Goal: Complete application form: Complete application form

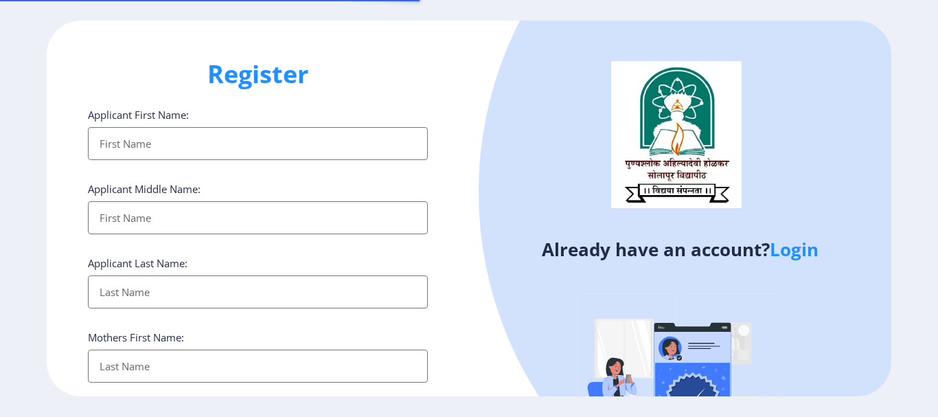
select select
click at [216, 144] on input "Applicant First Name:" at bounding box center [258, 143] width 340 height 33
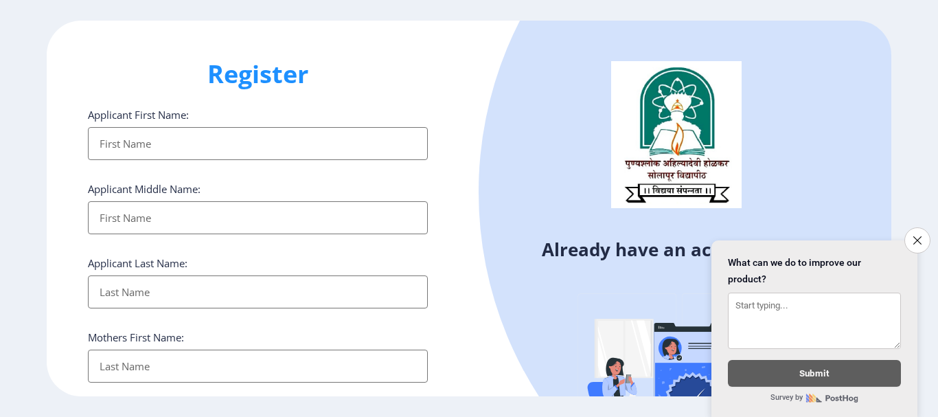
click at [218, 144] on input "Applicant First Name:" at bounding box center [258, 143] width 340 height 33
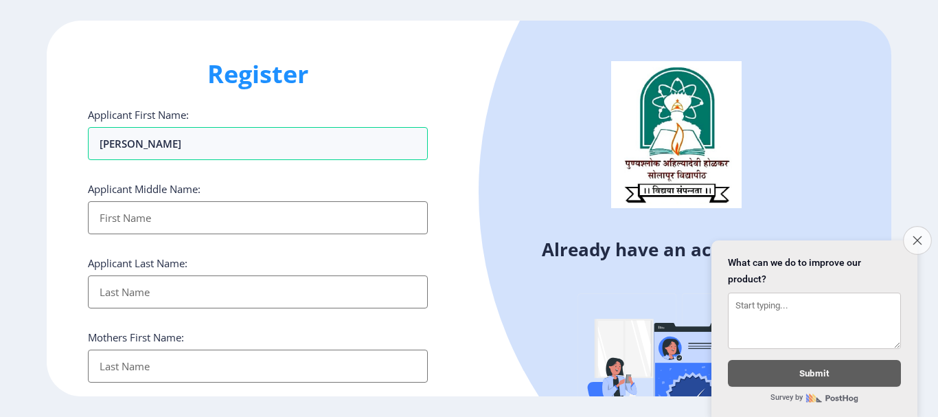
click at [905, 237] on button "Close survey" at bounding box center [917, 240] width 29 height 29
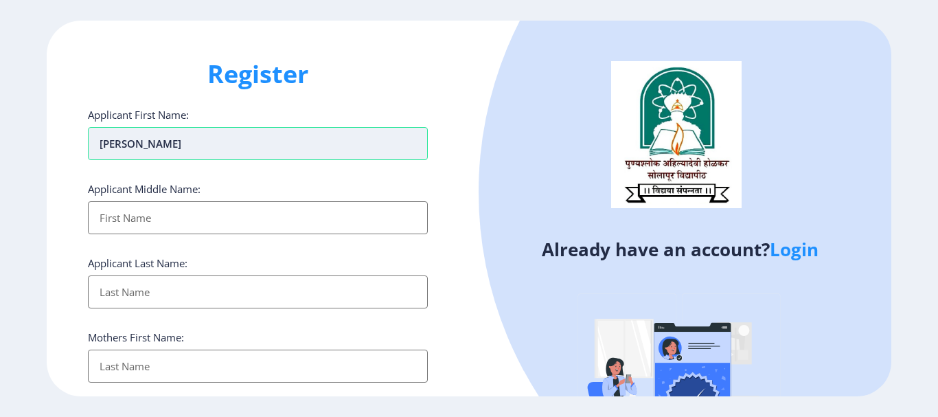
click at [187, 141] on input "[PERSON_NAME]" at bounding box center [258, 143] width 340 height 33
click at [112, 205] on input "Applicant First Name:" at bounding box center [258, 217] width 340 height 33
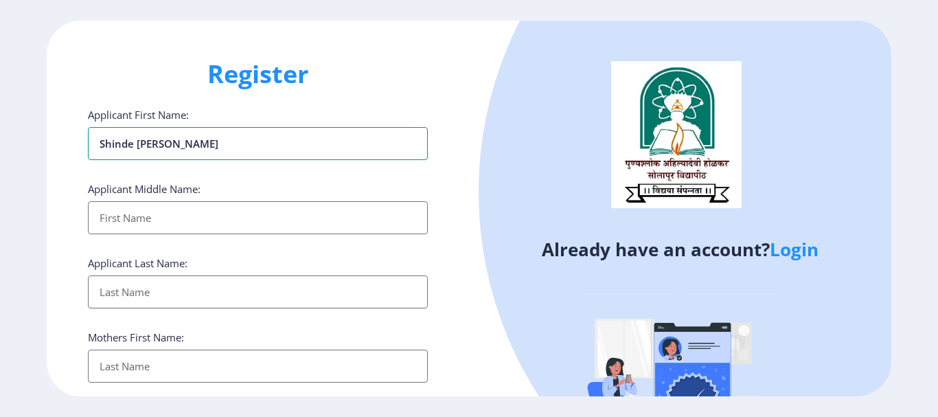
drag, startPoint x: 137, startPoint y: 143, endPoint x: 74, endPoint y: 150, distance: 62.8
click at [74, 150] on div "Register Applicant First Name: [PERSON_NAME] Applicant Middle Name: Applicant L…" at bounding box center [258, 208] width 422 height 375
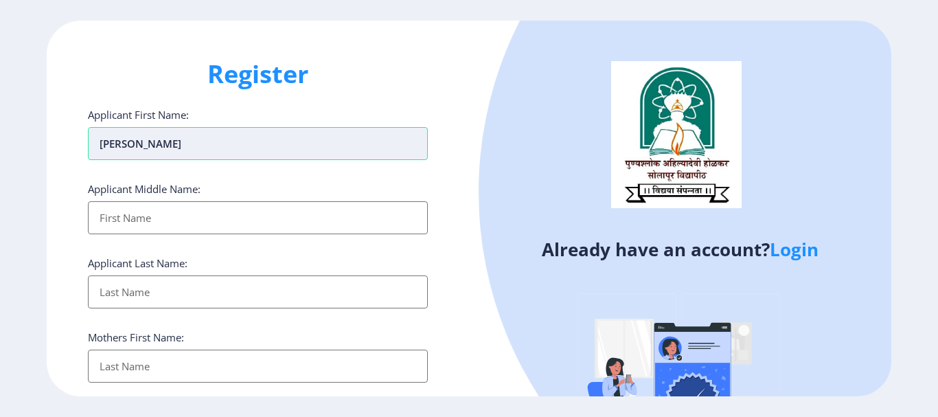
drag, startPoint x: 141, startPoint y: 143, endPoint x: 191, endPoint y: 143, distance: 50.1
click at [191, 143] on input "[PERSON_NAME]" at bounding box center [258, 143] width 340 height 33
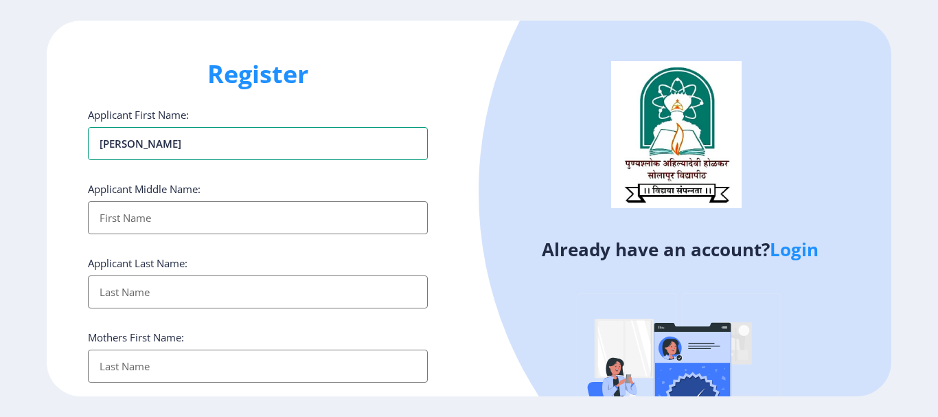
type input "[PERSON_NAME]"
click at [111, 223] on input "Applicant First Name:" at bounding box center [258, 217] width 340 height 33
paste input "[PERSON_NAME]"
type input "[PERSON_NAME]"
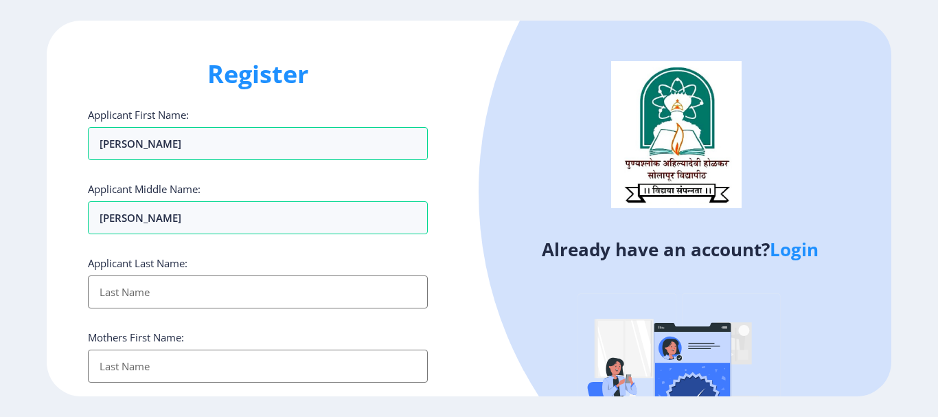
click at [103, 295] on input "Applicant First Name:" at bounding box center [258, 291] width 340 height 33
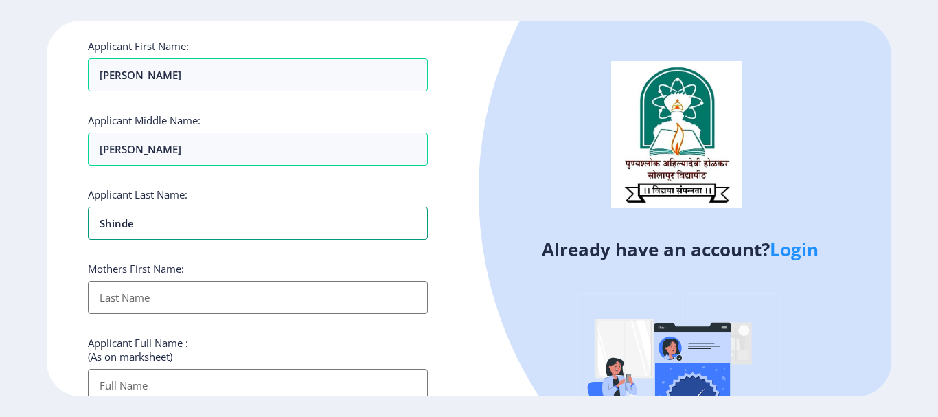
type input "shinde"
click at [158, 284] on input "Applicant First Name:" at bounding box center [258, 297] width 340 height 33
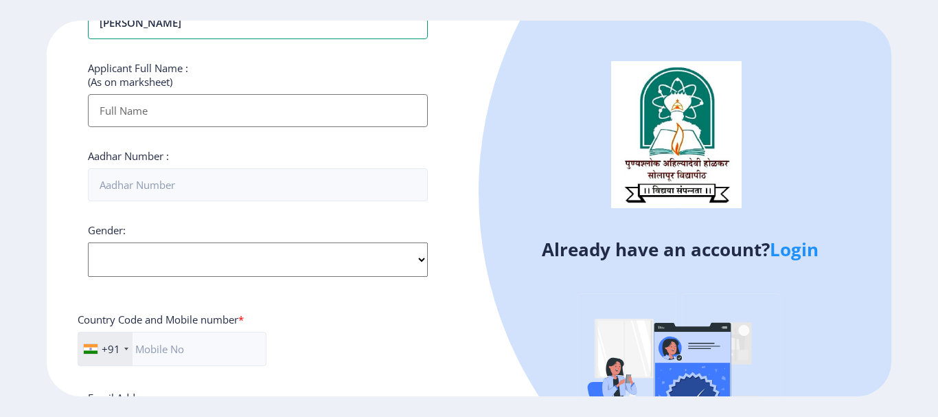
type input "[PERSON_NAME]"
click at [140, 391] on label "Email Address:" at bounding box center [122, 398] width 69 height 14
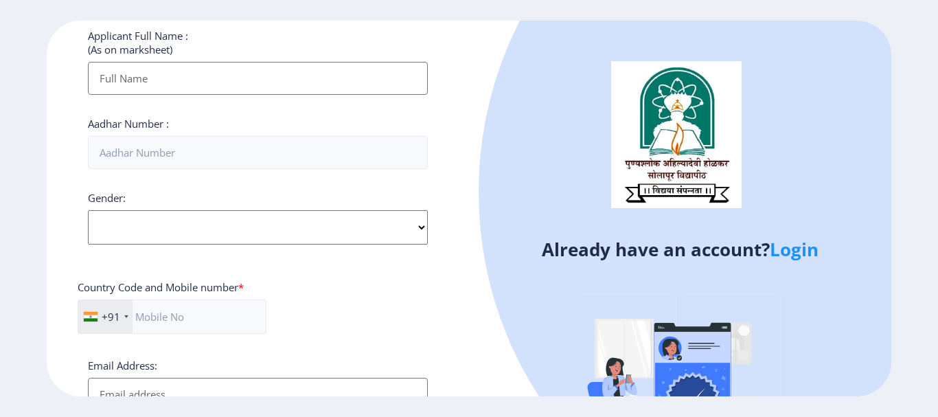
scroll to position [275, 0]
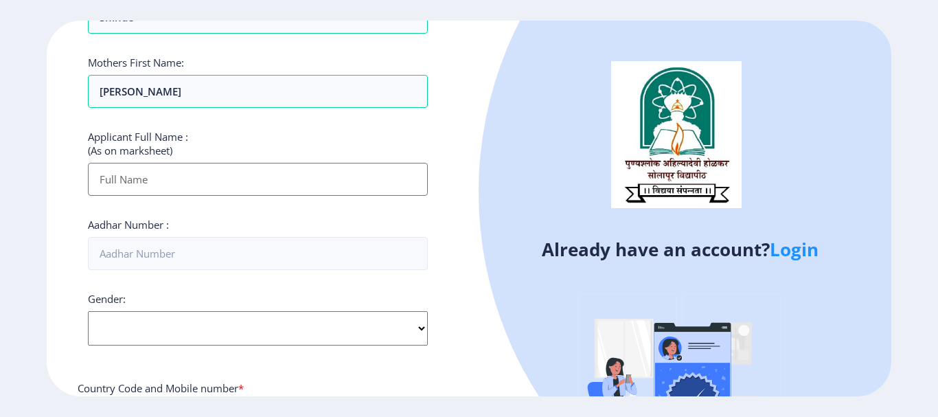
click at [125, 178] on input "Applicant First Name:" at bounding box center [258, 179] width 340 height 33
type input "s"
type input "[PERSON_NAME]"
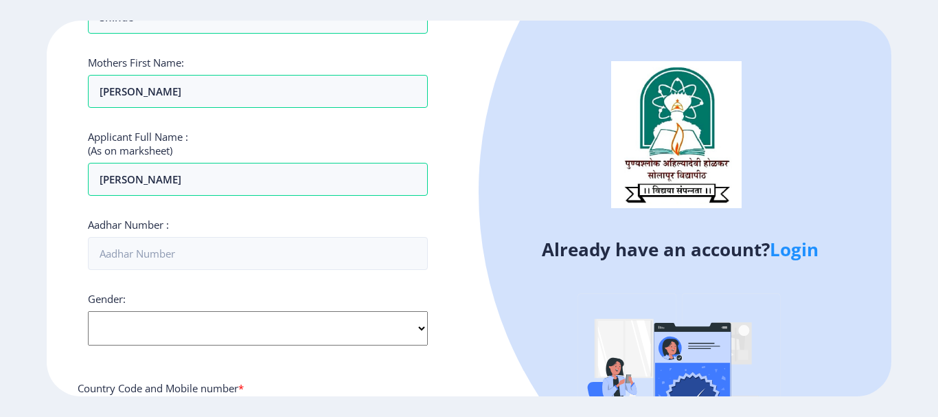
drag, startPoint x: 197, startPoint y: 334, endPoint x: 265, endPoint y: 316, distance: 70.3
click at [197, 334] on select "Select Gender [DEMOGRAPHIC_DATA] [DEMOGRAPHIC_DATA] Other" at bounding box center [258, 328] width 340 height 34
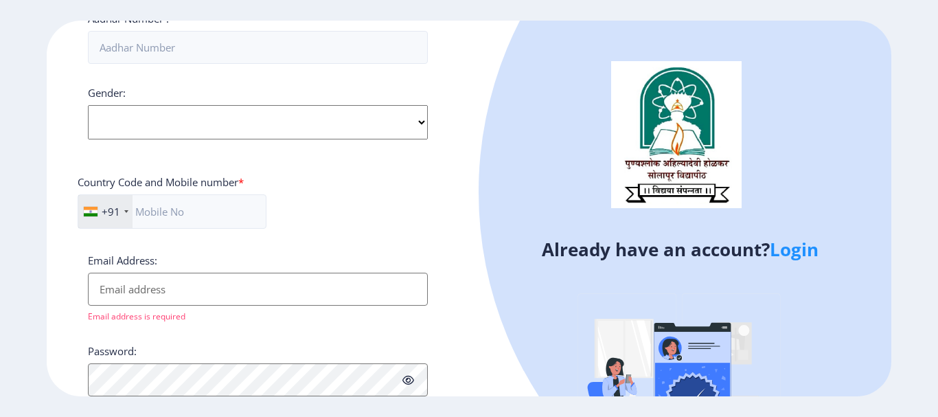
click at [176, 296] on input "Email Address:" at bounding box center [258, 289] width 340 height 33
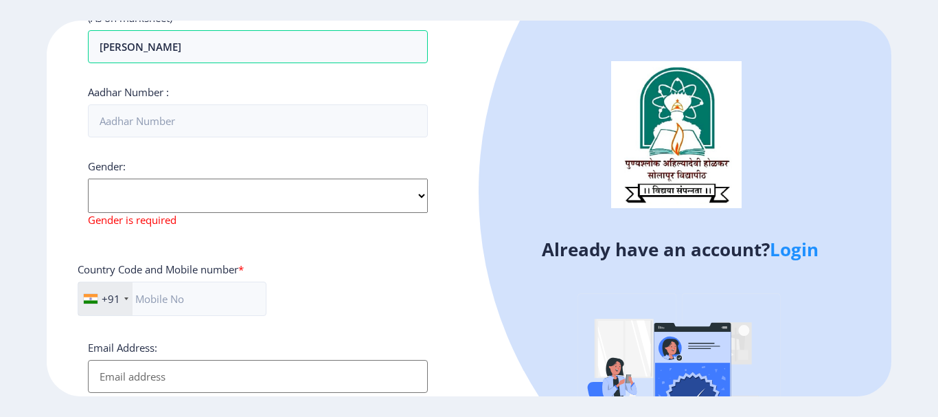
scroll to position [405, 0]
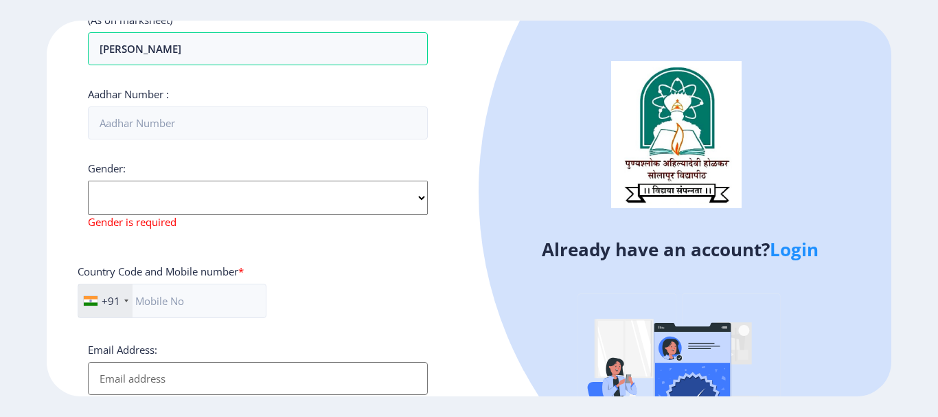
click at [140, 202] on select "Select Gender [DEMOGRAPHIC_DATA] [DEMOGRAPHIC_DATA] Other" at bounding box center [258, 198] width 340 height 34
select select "[DEMOGRAPHIC_DATA]"
click at [88, 181] on select "Select Gender [DEMOGRAPHIC_DATA] [DEMOGRAPHIC_DATA] Other" at bounding box center [258, 198] width 340 height 34
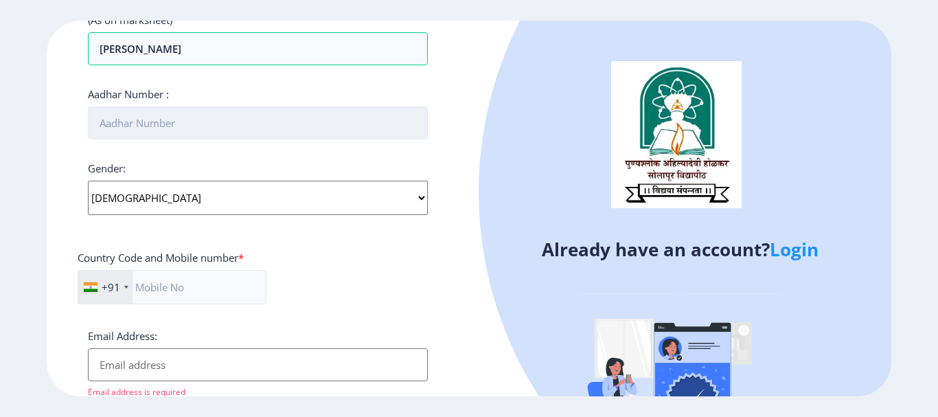
click at [163, 125] on input "Aadhar Number :" at bounding box center [258, 122] width 340 height 33
type input "852397678553"
click at [151, 210] on select "Select Gender [DEMOGRAPHIC_DATA] [DEMOGRAPHIC_DATA] Other" at bounding box center [258, 198] width 340 height 34
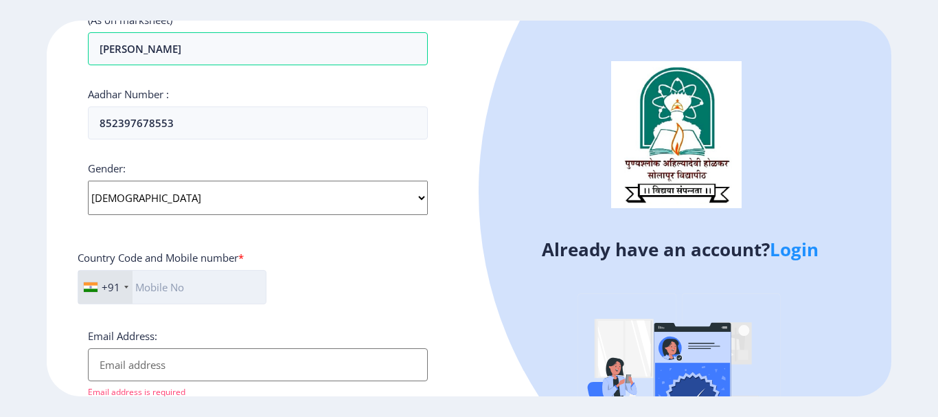
click at [154, 279] on input "text" at bounding box center [172, 287] width 189 height 34
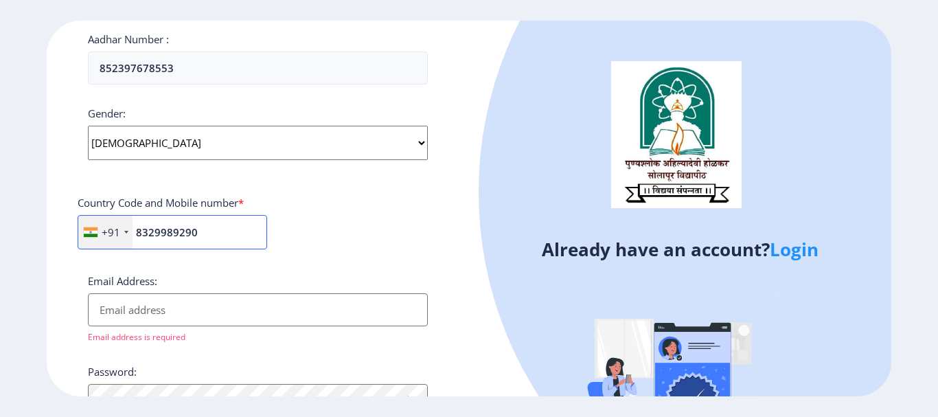
scroll to position [474, 0]
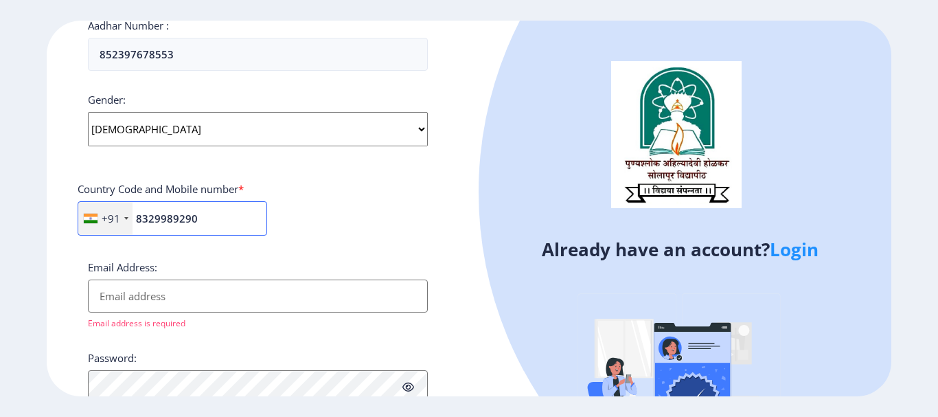
type input "8329989290"
click at [157, 314] on div "Email Address: Email address is required" at bounding box center [258, 294] width 340 height 69
click at [154, 310] on input "Email Address:" at bounding box center [258, 295] width 340 height 33
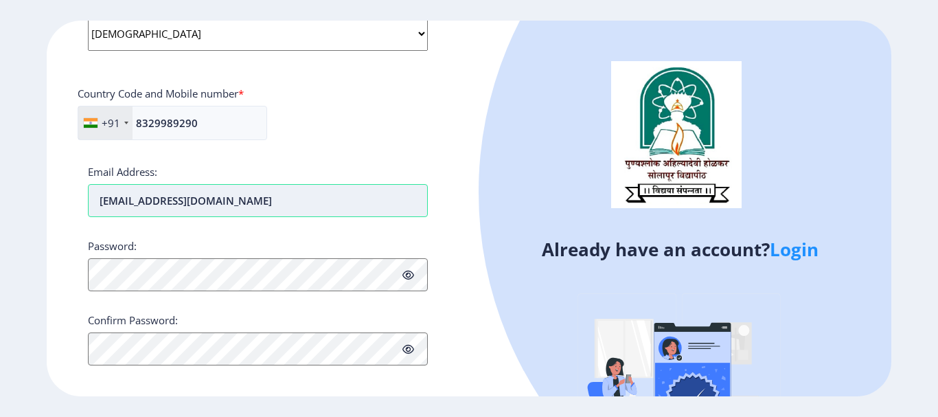
scroll to position [581, 0]
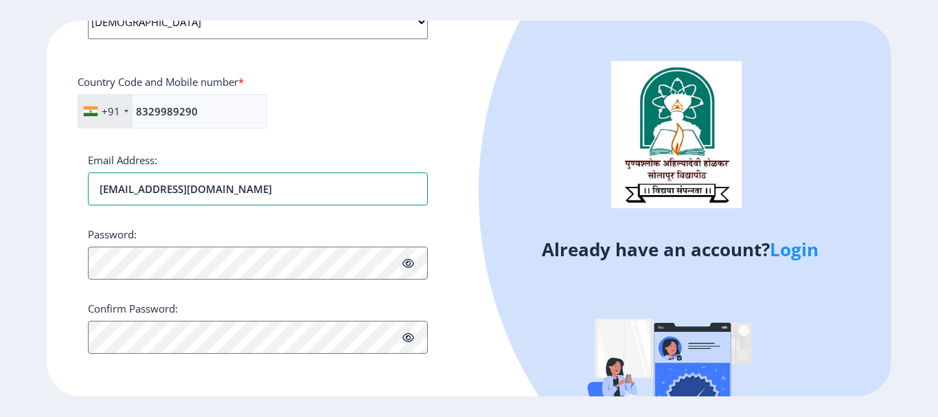
type input "[EMAIL_ADDRESS][DOMAIN_NAME]"
click at [157, 244] on div "Password:" at bounding box center [258, 253] width 340 height 52
click at [405, 260] on icon at bounding box center [408, 263] width 12 height 10
click at [408, 341] on icon at bounding box center [408, 337] width 12 height 10
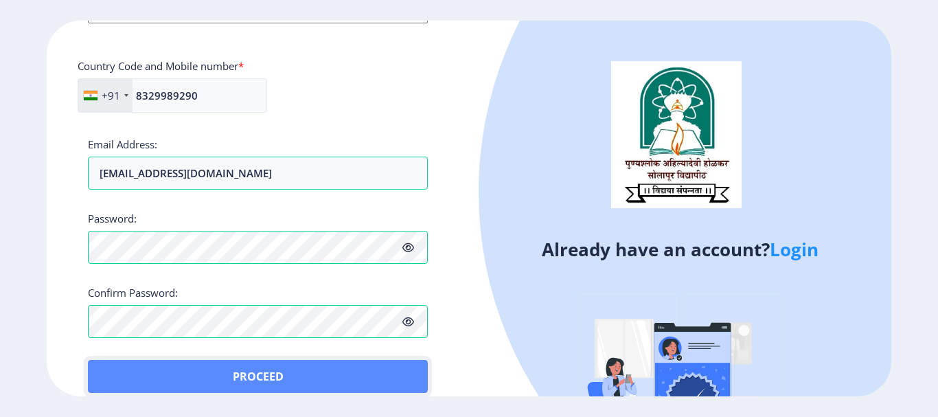
click at [113, 367] on button "Proceed" at bounding box center [258, 376] width 340 height 33
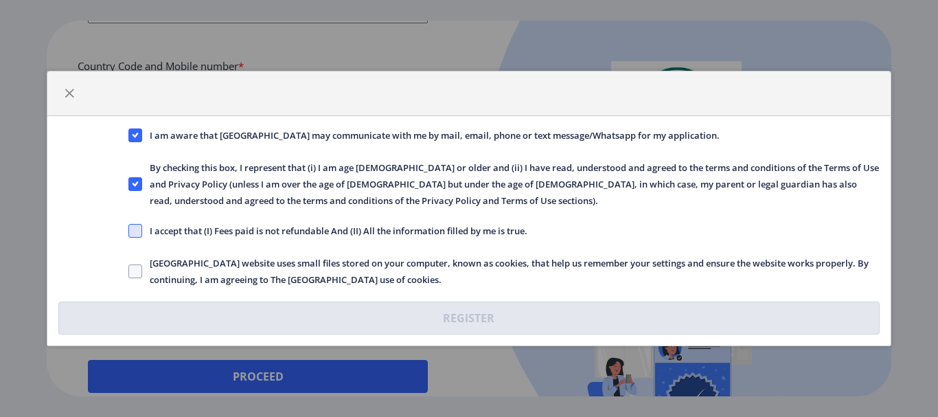
click at [135, 237] on span at bounding box center [135, 231] width 14 height 14
click at [129, 231] on input "I accept that (I) Fees paid is not refundable And (II) All the information fill…" at bounding box center [128, 231] width 1 height 1
checkbox input "true"
click at [137, 266] on span at bounding box center [135, 271] width 14 height 14
click at [129, 271] on input "[GEOGRAPHIC_DATA] website uses small files stored on your computer, known as co…" at bounding box center [128, 271] width 1 height 1
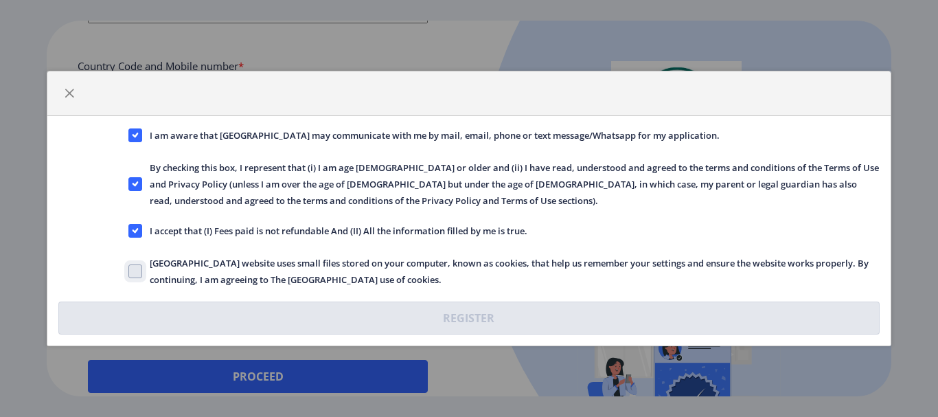
checkbox input "true"
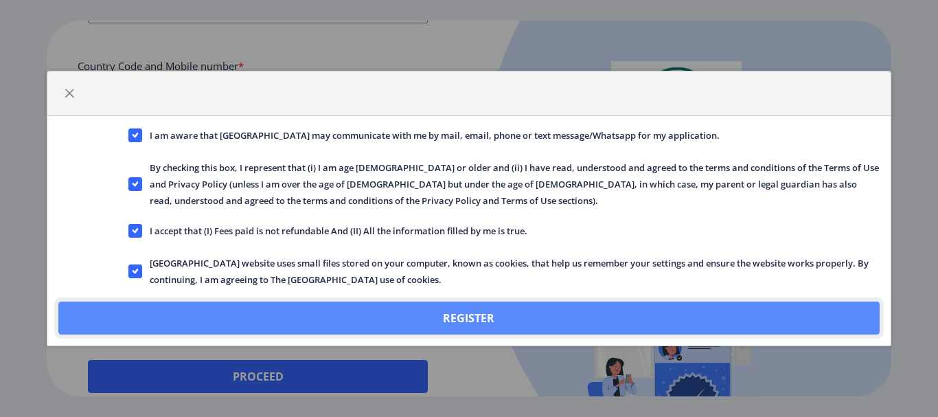
click at [488, 313] on button "Register" at bounding box center [468, 317] width 820 height 33
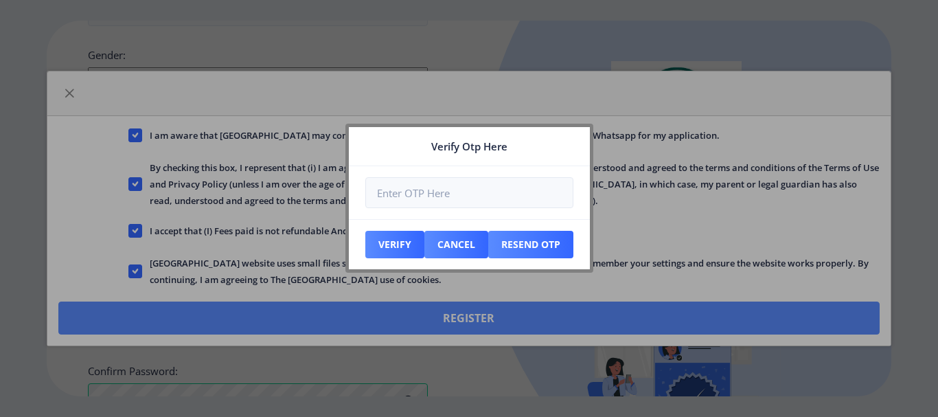
scroll to position [675, 0]
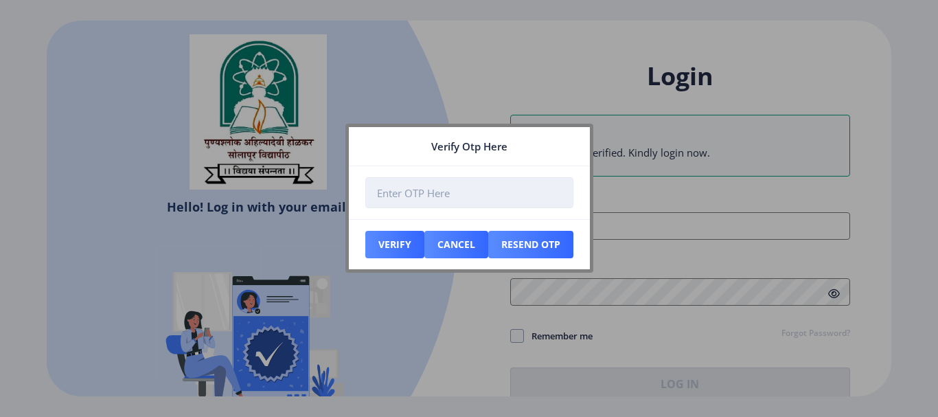
click at [419, 194] on input "number" at bounding box center [469, 192] width 208 height 31
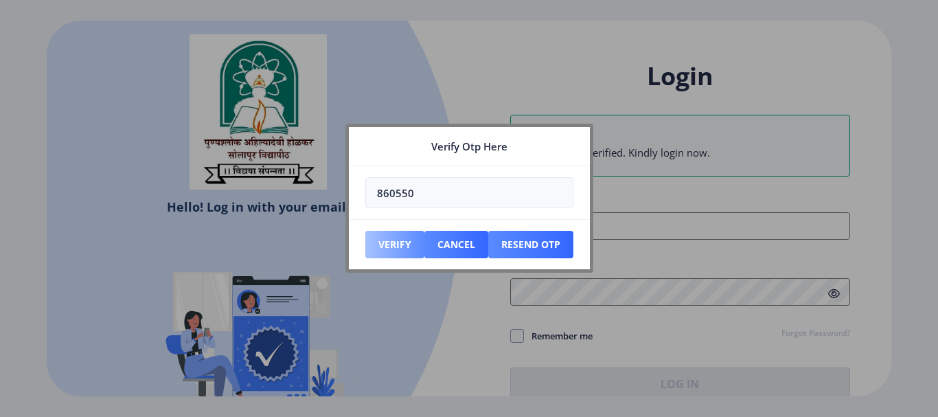
type input "860550"
click at [408, 236] on button "Verify" at bounding box center [394, 244] width 59 height 27
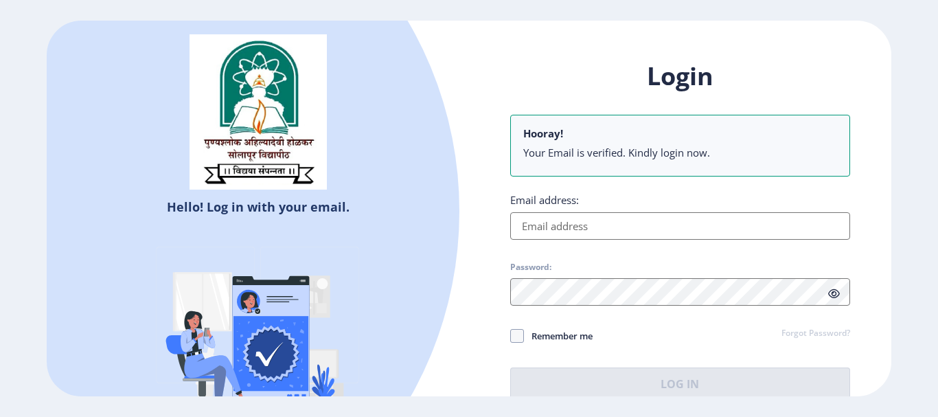
type input "[EMAIL_ADDRESS][DOMAIN_NAME]"
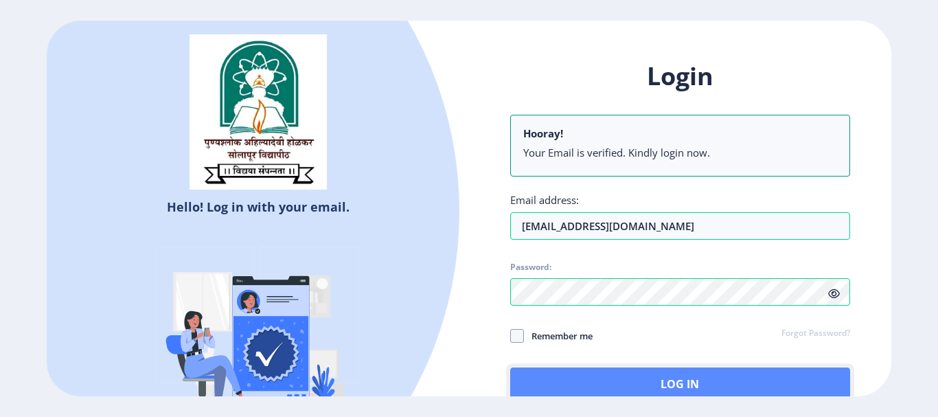
click at [607, 381] on button "Log In" at bounding box center [680, 383] width 340 height 33
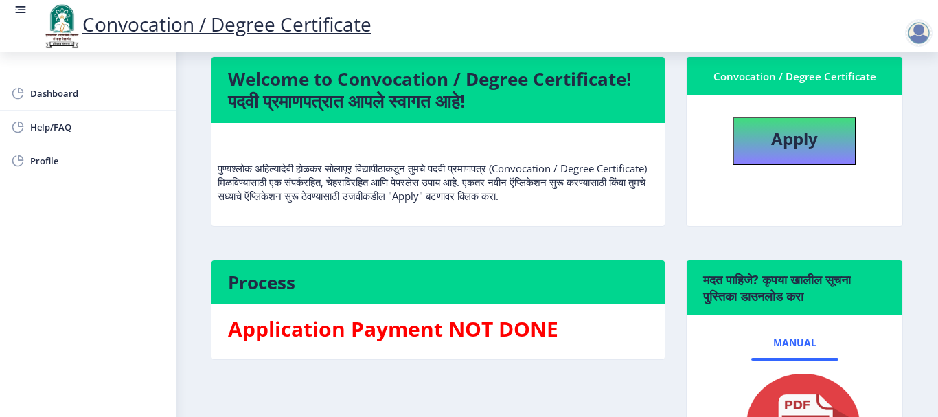
scroll to position [69, 0]
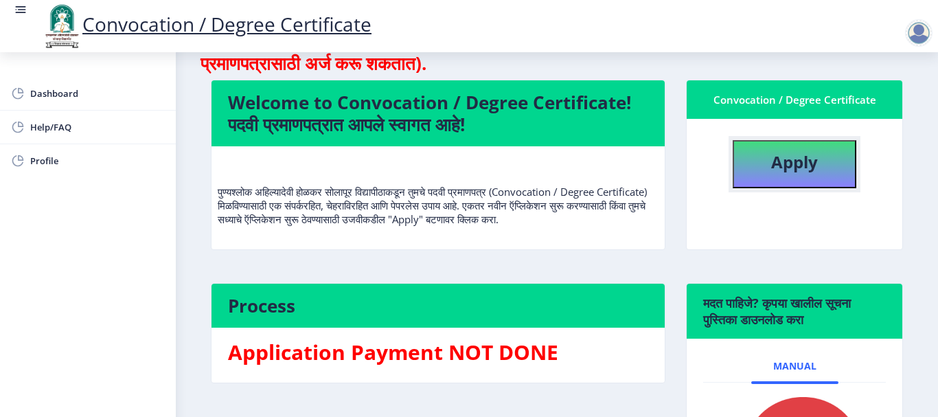
click at [787, 161] on b "Apply" at bounding box center [794, 161] width 47 height 23
select select
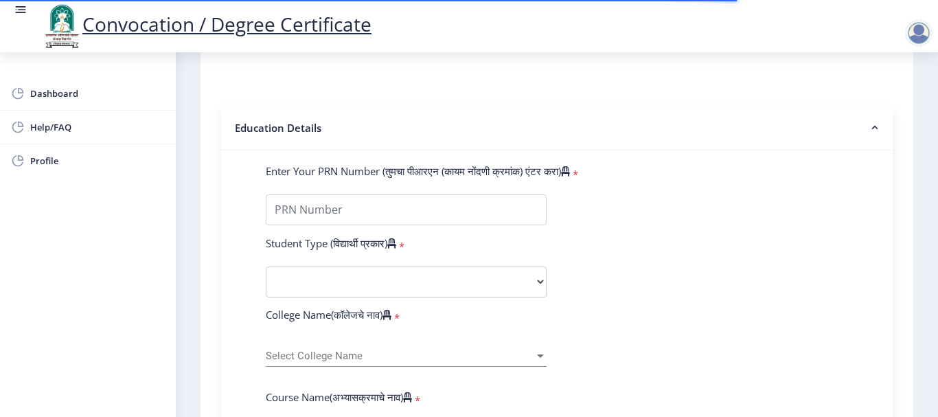
scroll to position [275, 0]
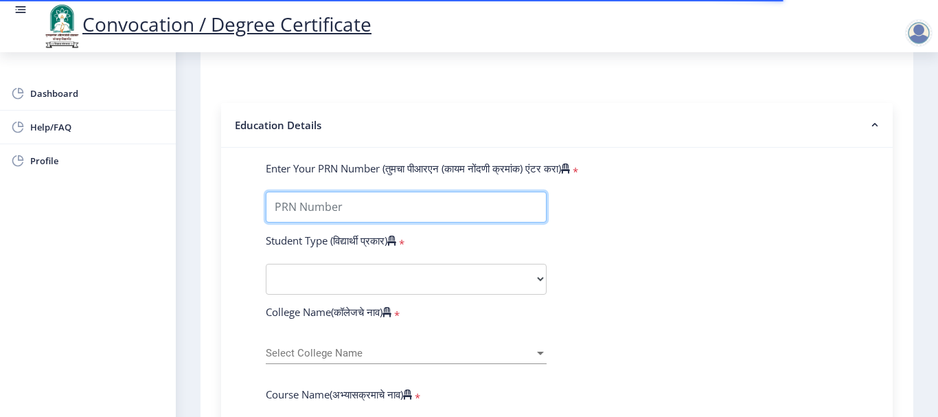
click at [400, 203] on input "Enter Your PRN Number (तुमचा पीआरएन (कायम नोंदणी क्रमांक) एंटर करा)" at bounding box center [406, 207] width 281 height 31
type input "2015032500001325"
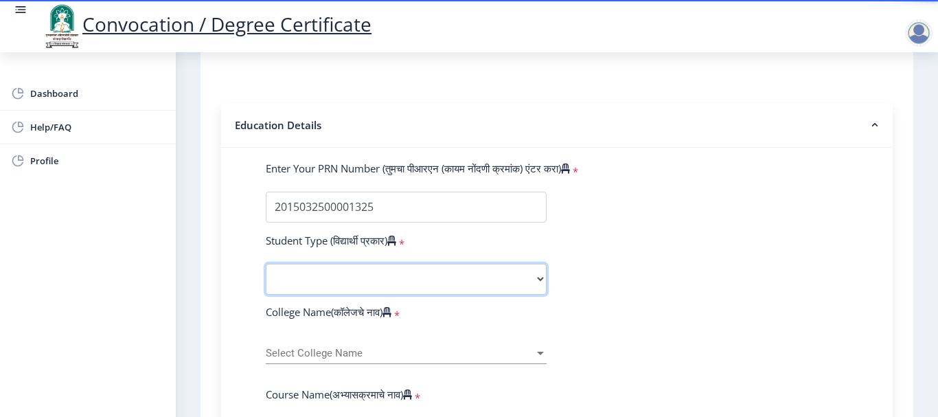
click at [330, 279] on select "Select Student Type Regular External" at bounding box center [406, 279] width 281 height 31
select select "Regular"
click at [266, 264] on select "Select Student Type Regular External" at bounding box center [406, 279] width 281 height 31
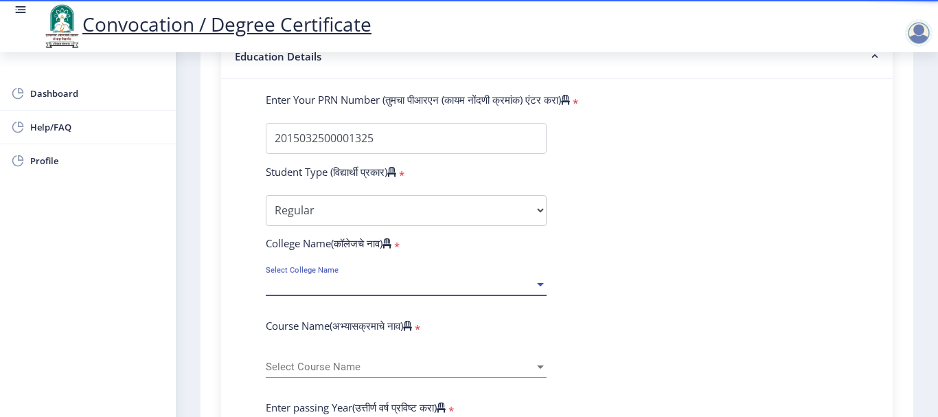
click at [309, 287] on span "Select College Name" at bounding box center [400, 285] width 268 height 12
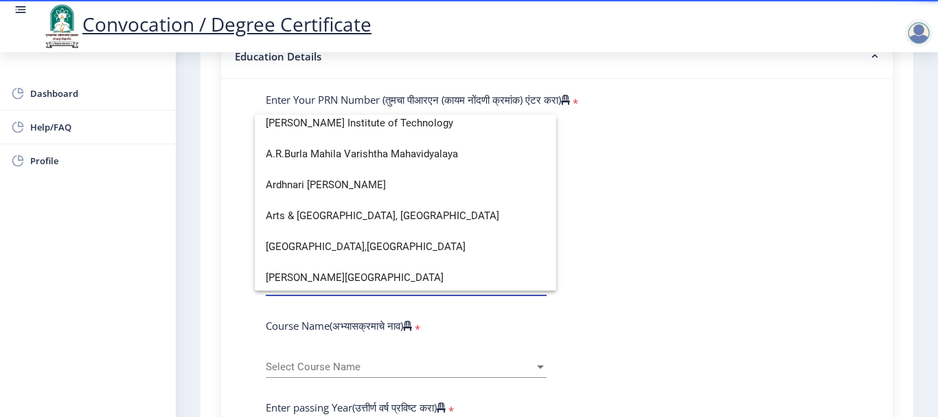
scroll to position [0, 0]
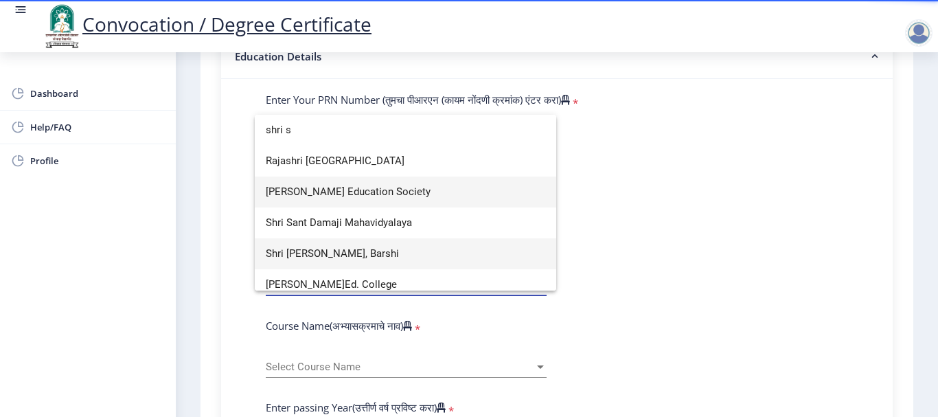
type input "shri s"
click at [304, 245] on span "Shri [PERSON_NAME], Barshi" at bounding box center [405, 253] width 279 height 31
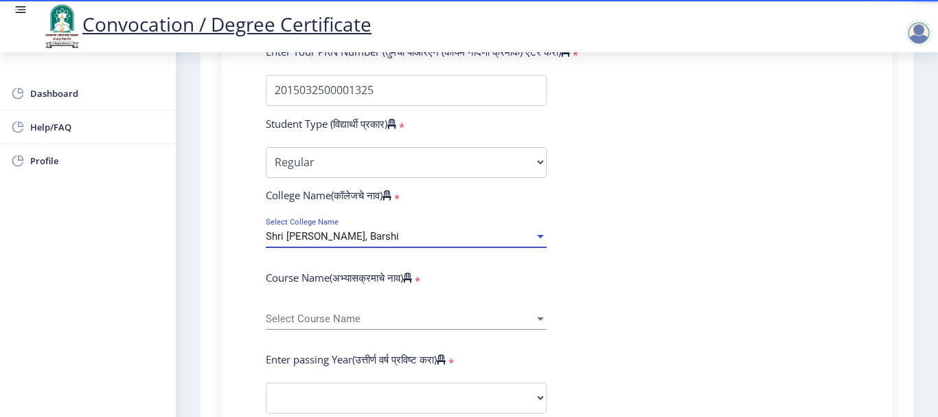
scroll to position [481, 0]
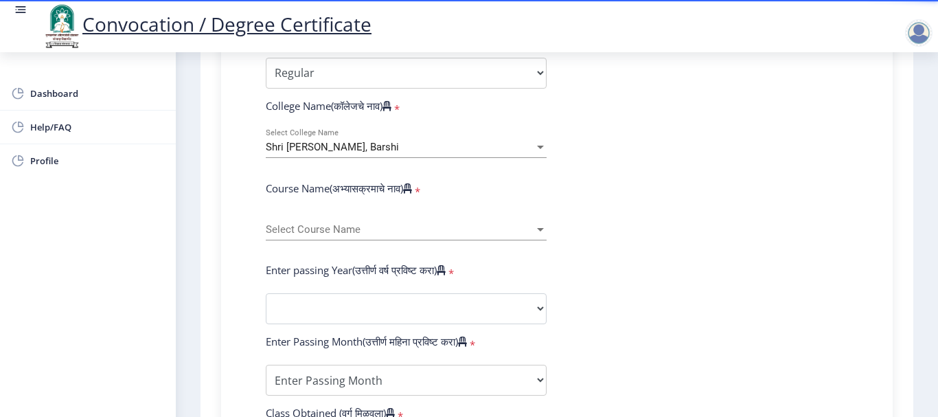
click at [303, 236] on div "Select Course Name Select Course Name" at bounding box center [406, 225] width 281 height 29
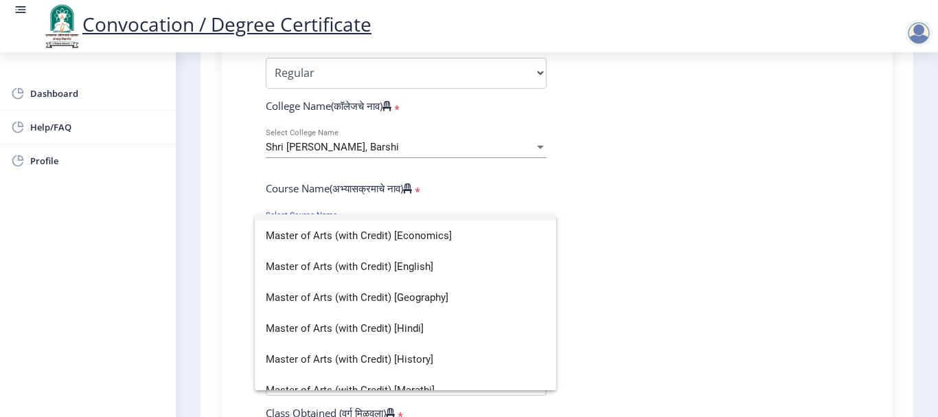
scroll to position [0, 0]
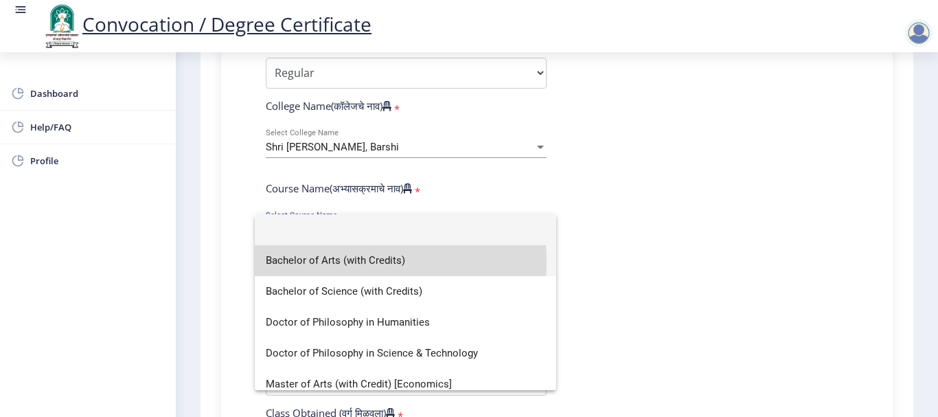
click at [319, 263] on span "Bachelor of Arts (with Credits)" at bounding box center [405, 260] width 279 height 31
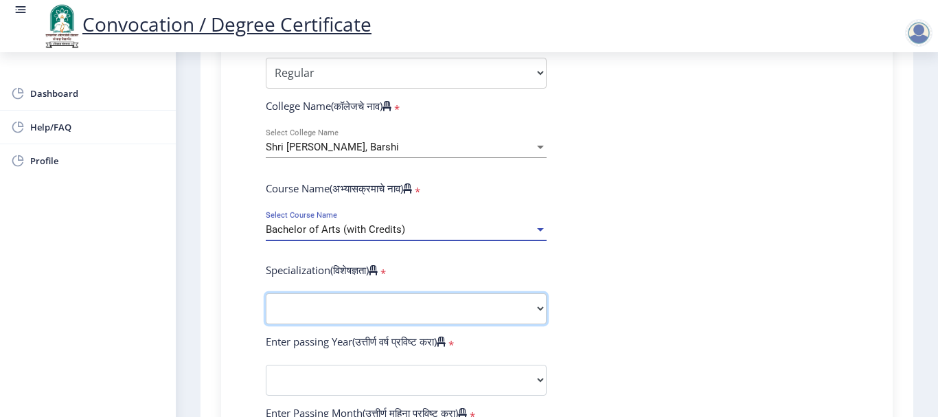
click at [332, 306] on select "Specialization English Geography Hindi Marathi Music Sanskrit Urdu Ancient Indi…" at bounding box center [406, 308] width 281 height 31
click at [266, 293] on select "Specialization English Geography Hindi Marathi Music Sanskrit Urdu Ancient Indi…" at bounding box center [406, 308] width 281 height 31
click at [517, 312] on select "Specialization English Geography Hindi Marathi Music Sanskrit Urdu Ancient Indi…" at bounding box center [406, 308] width 281 height 31
select select "History"
click at [266, 293] on select "Specialization English Geography Hindi Marathi Music Sanskrit Urdu Ancient Indi…" at bounding box center [406, 308] width 281 height 31
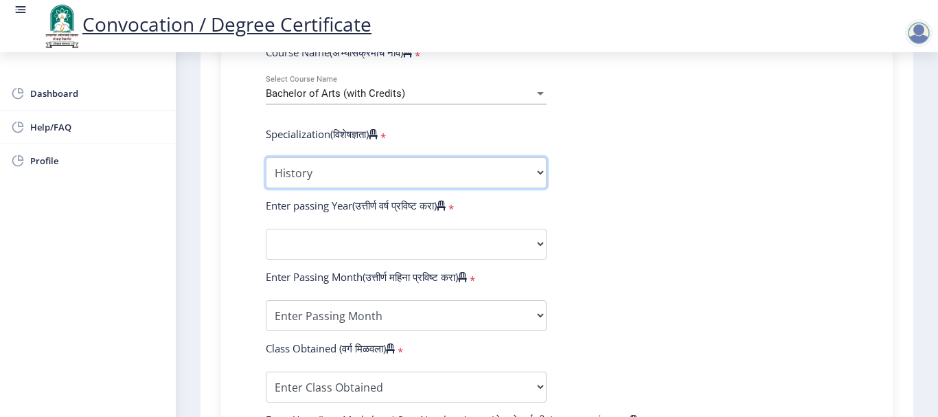
scroll to position [618, 0]
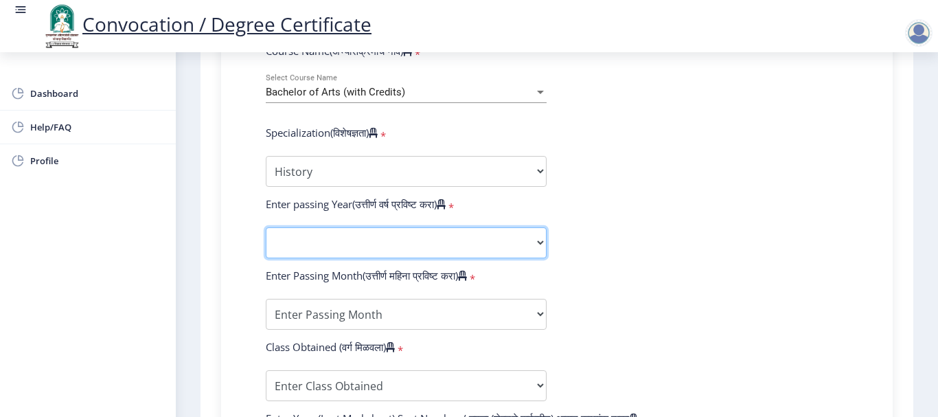
click at [375, 238] on select "2025 2024 2023 2022 2021 2020 2019 2018 2017 2016 2015 2014 2013 2012 2011 2010…" at bounding box center [406, 242] width 281 height 31
select select "2018"
click at [266, 227] on select "2025 2024 2023 2022 2021 2020 2019 2018 2017 2016 2015 2014 2013 2012 2011 2010…" at bounding box center [406, 242] width 281 height 31
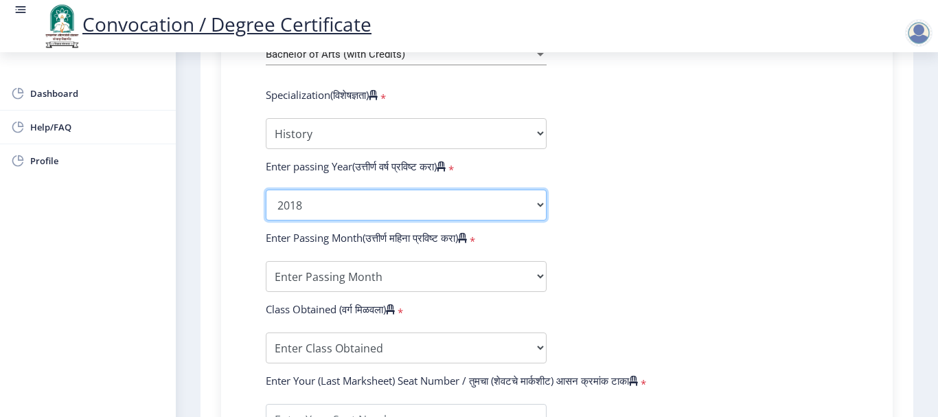
scroll to position [686, 0]
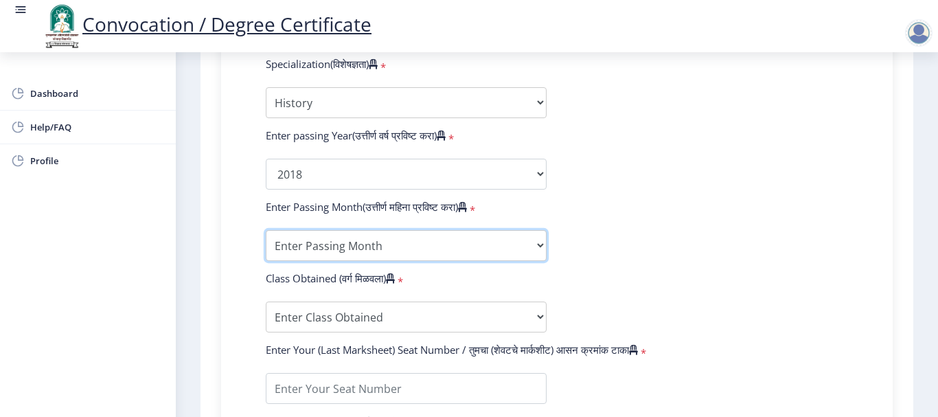
click at [362, 247] on select "Enter Passing Month March April May October November December" at bounding box center [406, 245] width 281 height 31
select select "March"
click at [266, 230] on select "Enter Passing Month March April May October November December" at bounding box center [406, 245] width 281 height 31
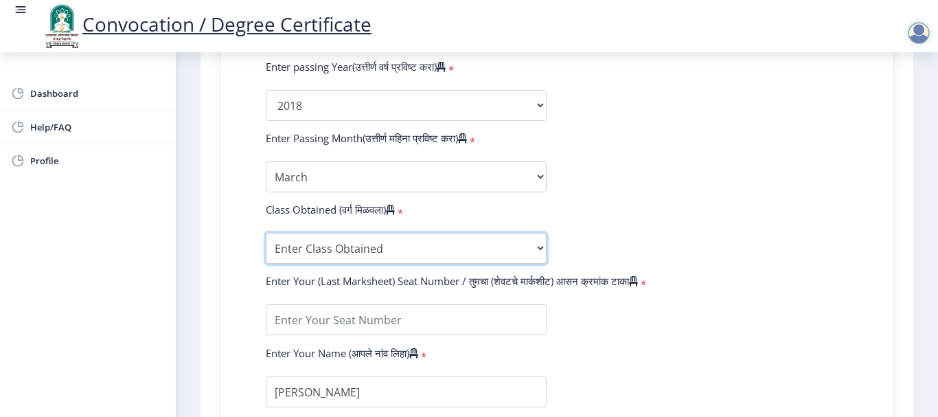
click at [413, 244] on select "Enter Class Obtained FIRST CLASS WITH DISTINCTION FIRST CLASS HIGHER SECOND CLA…" at bounding box center [406, 248] width 281 height 31
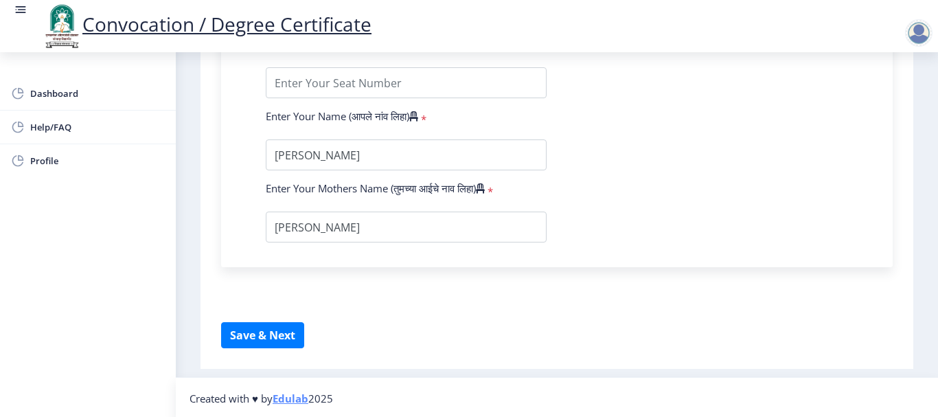
scroll to position [994, 0]
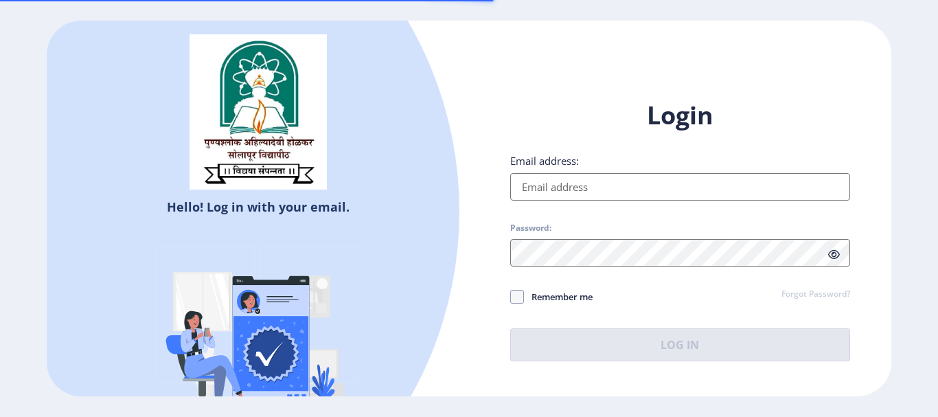
type input "[EMAIL_ADDRESS][DOMAIN_NAME]"
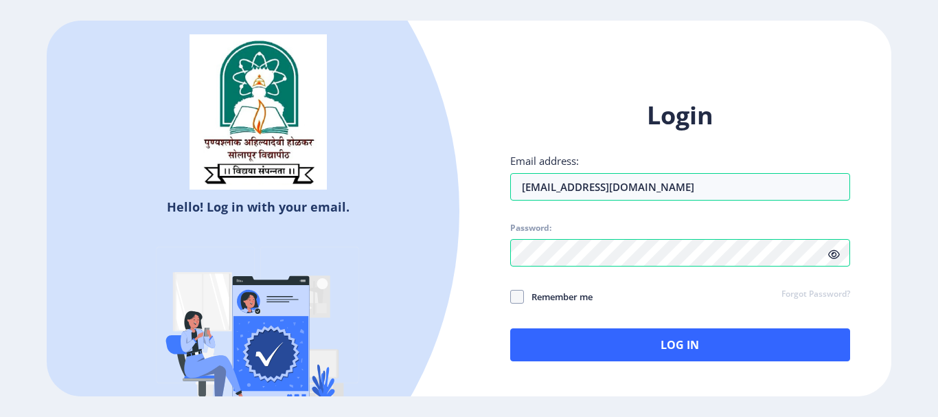
drag, startPoint x: 937, startPoint y: 126, endPoint x: 483, endPoint y: 94, distance: 455.5
drag, startPoint x: 483, startPoint y: 94, endPoint x: 817, endPoint y: 70, distance: 335.2
click at [817, 70] on div "Hello! Log in with your email. Don't have an account? Register Login Email addr…" at bounding box center [469, 208] width 844 height 375
drag, startPoint x: 518, startPoint y: 298, endPoint x: 588, endPoint y: 312, distance: 72.2
click at [516, 299] on span at bounding box center [517, 297] width 14 height 14
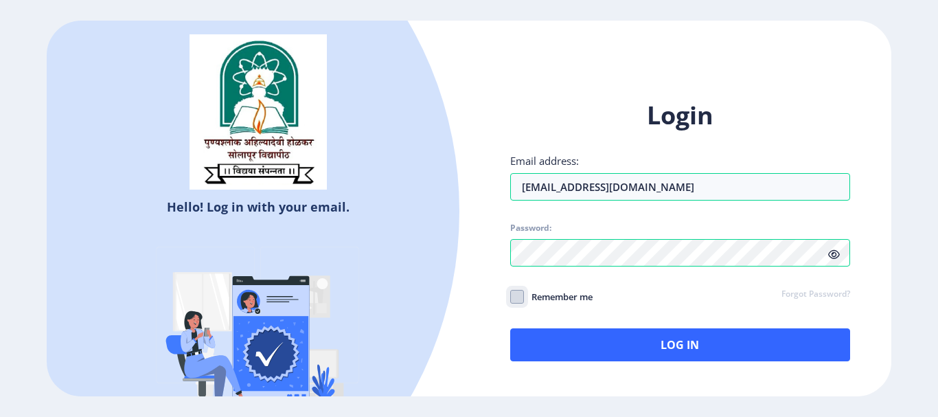
click at [511, 297] on input "Remember me" at bounding box center [510, 296] width 1 height 1
checkbox input "false"
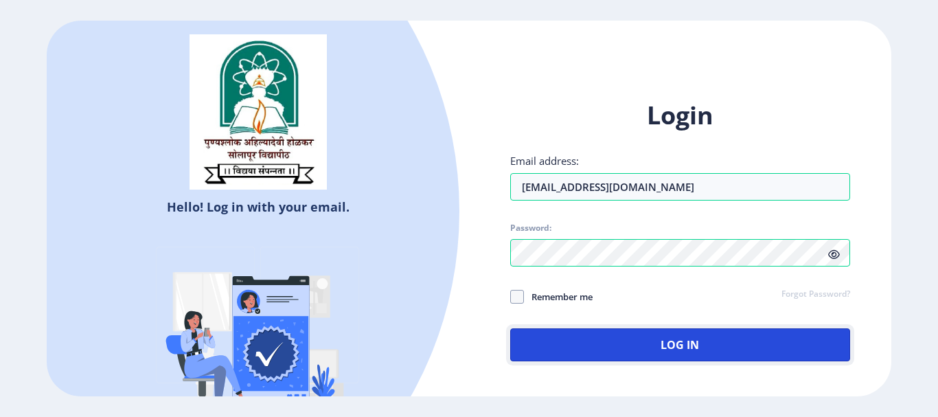
click at [609, 350] on button "Log In" at bounding box center [680, 344] width 340 height 33
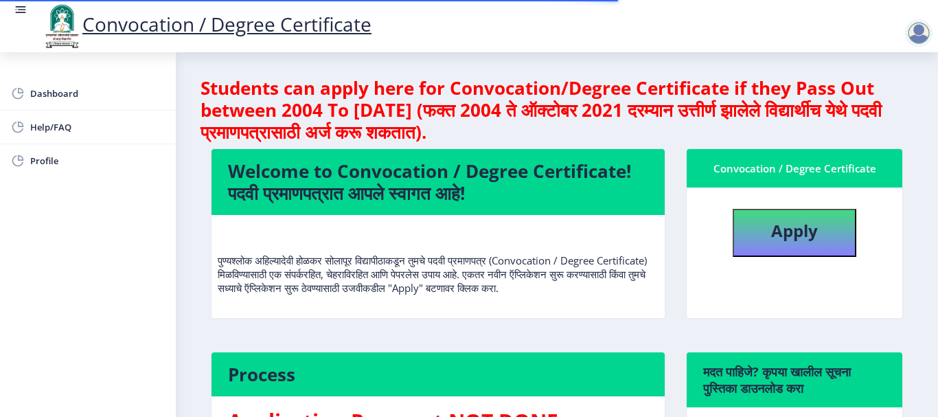
scroll to position [137, 0]
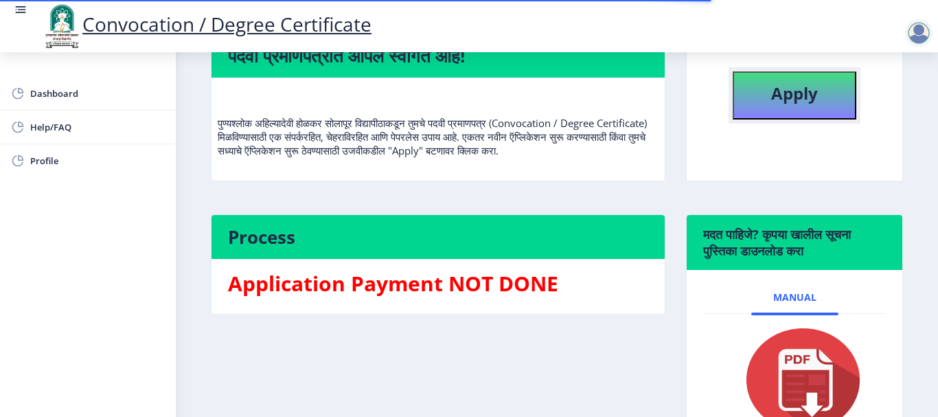
click at [740, 96] on button "Apply" at bounding box center [794, 95] width 124 height 48
select select
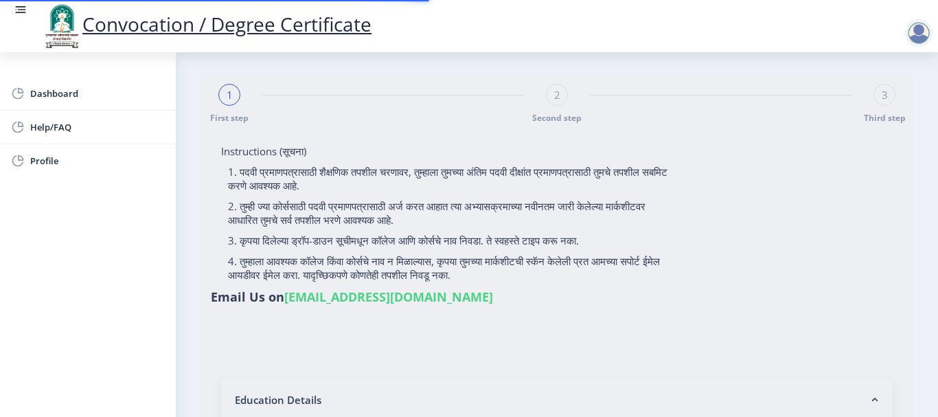
type input "[PERSON_NAME]"
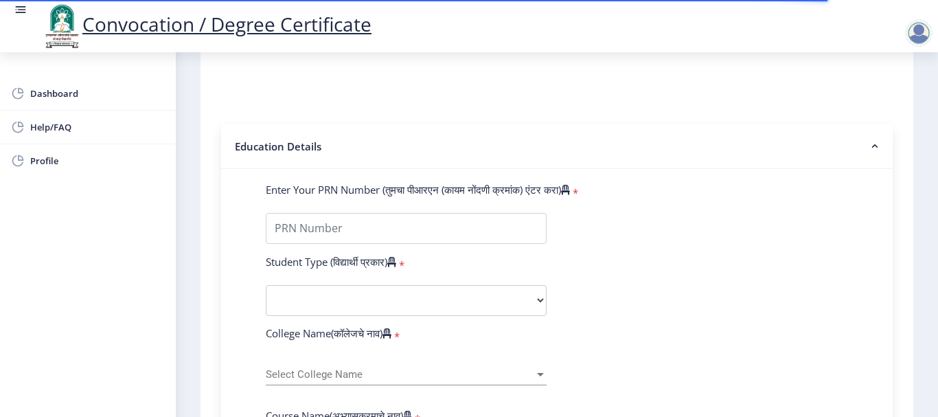
scroll to position [275, 0]
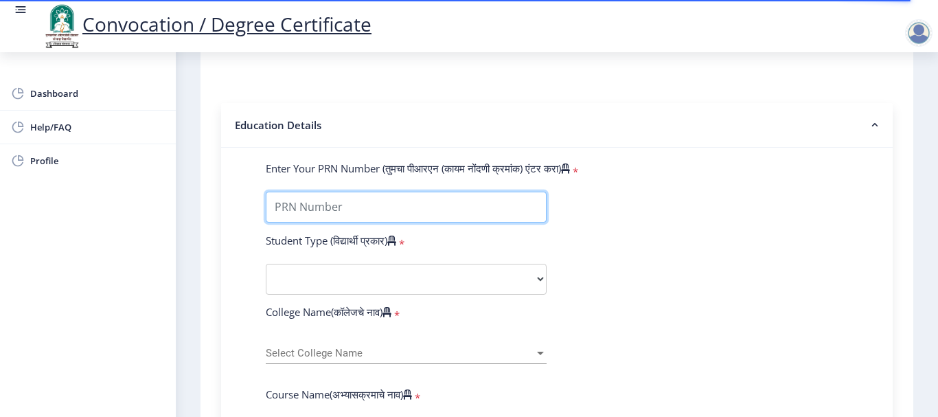
click at [307, 213] on input "Enter Your PRN Number (तुमचा पीआरएन (कायम नोंदणी क्रमांक) एंटर करा)" at bounding box center [406, 207] width 281 height 31
type input "2015032500001325"
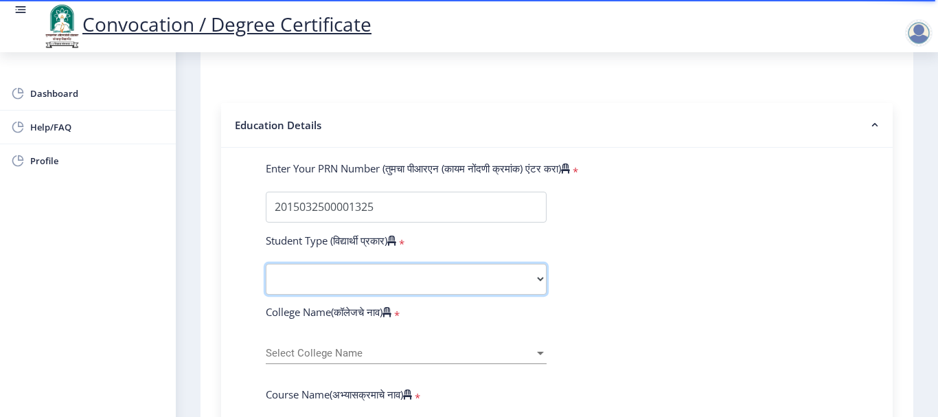
click at [314, 290] on select "Select Student Type Regular External" at bounding box center [406, 279] width 281 height 31
click at [500, 285] on select "Select Student Type Regular External" at bounding box center [406, 279] width 281 height 31
click at [534, 277] on select "Select Student Type Regular External" at bounding box center [406, 279] width 281 height 31
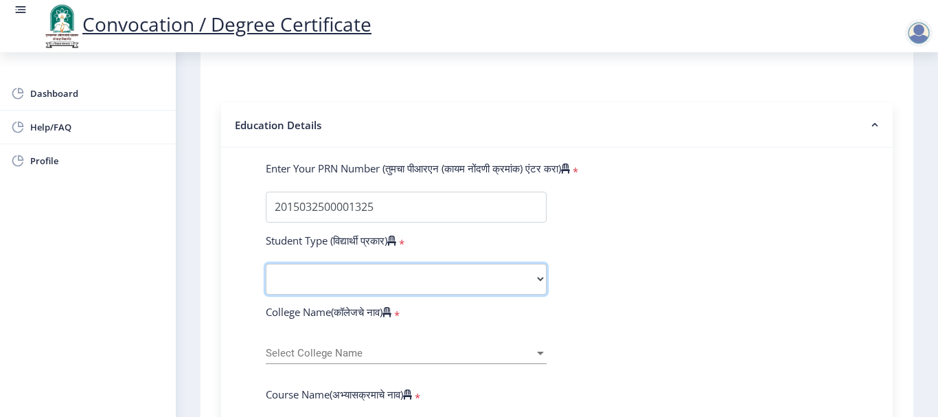
select select "Regular"
click at [266, 264] on select "Select Student Type Regular External" at bounding box center [406, 279] width 281 height 31
click at [314, 358] on span "Select College Name" at bounding box center [400, 353] width 268 height 12
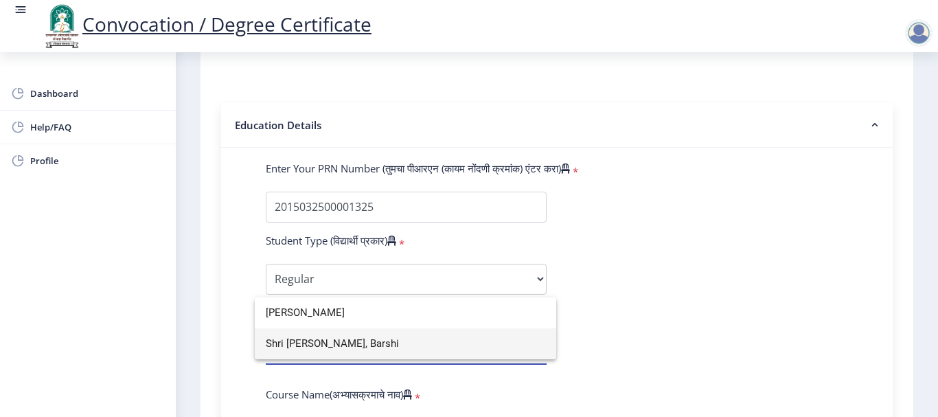
type input "[PERSON_NAME]"
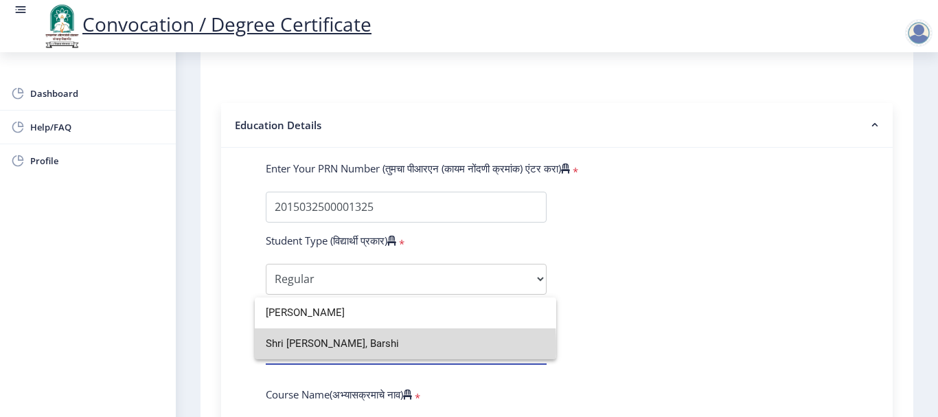
click at [302, 346] on span "Shri [PERSON_NAME], Barshi" at bounding box center [405, 343] width 279 height 31
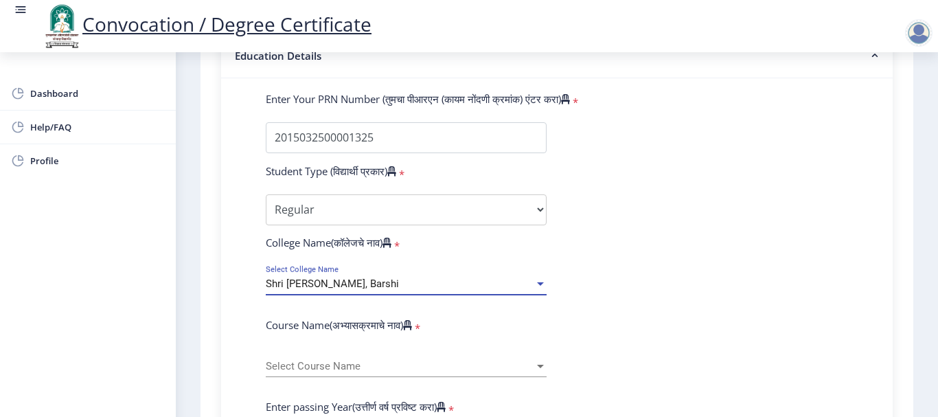
scroll to position [412, 0]
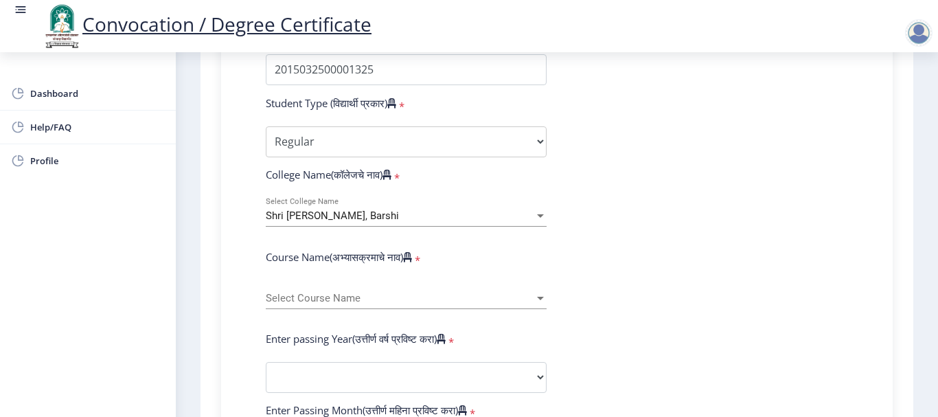
click at [378, 291] on div "Select Course Name Select Course Name" at bounding box center [406, 294] width 281 height 29
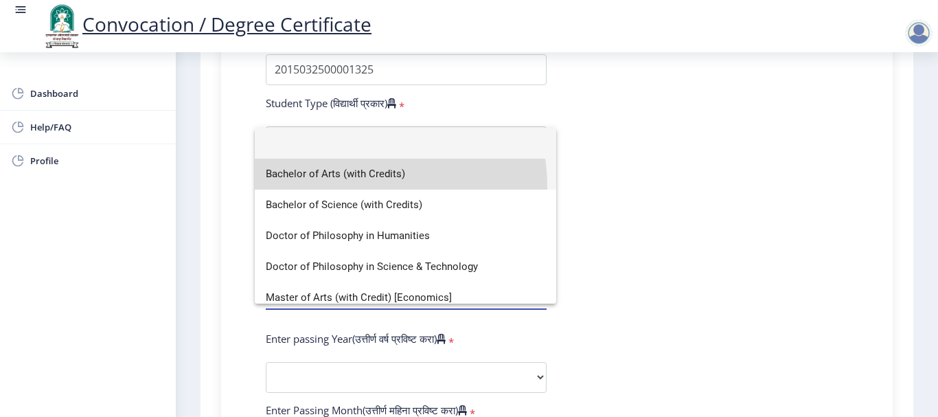
click at [361, 186] on span "Bachelor of Arts (with Credits)" at bounding box center [405, 174] width 279 height 31
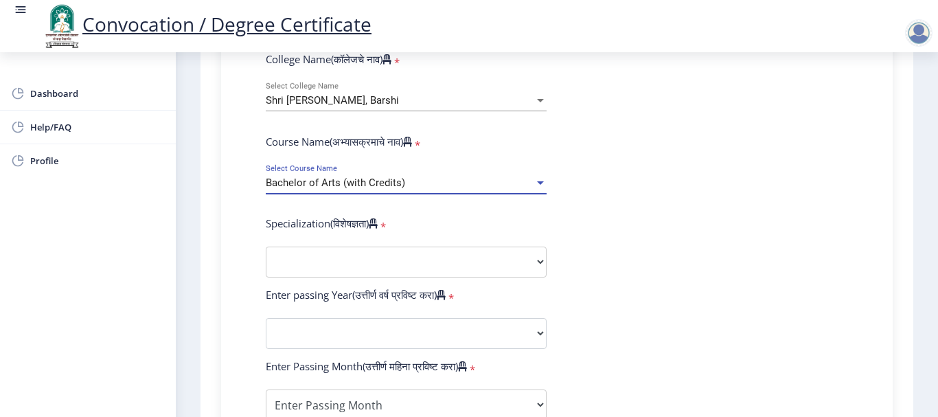
scroll to position [549, 0]
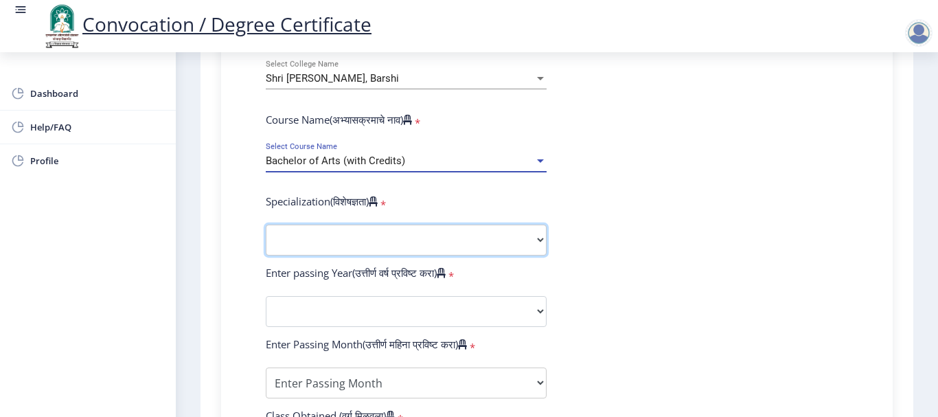
click at [395, 239] on select "Specialization English Geography Hindi Marathi Music Sanskrit Urdu Ancient Indi…" at bounding box center [406, 239] width 281 height 31
select select "History"
click at [266, 224] on select "Specialization English Geography Hindi Marathi Music Sanskrit Urdu Ancient Indi…" at bounding box center [406, 239] width 281 height 31
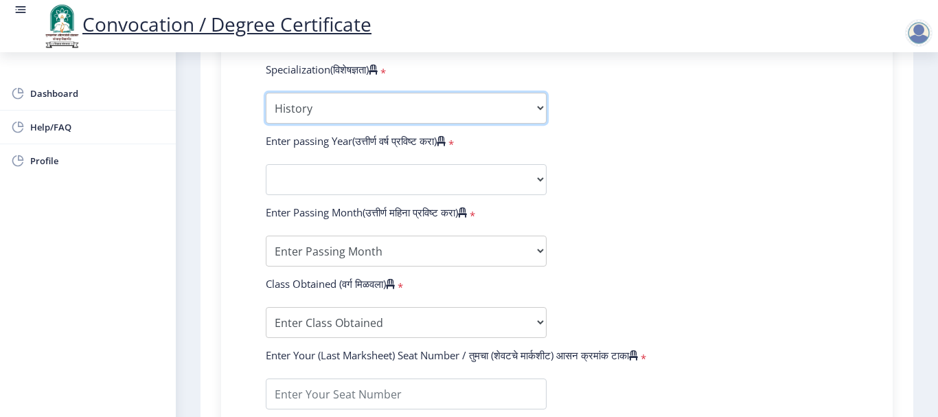
scroll to position [686, 0]
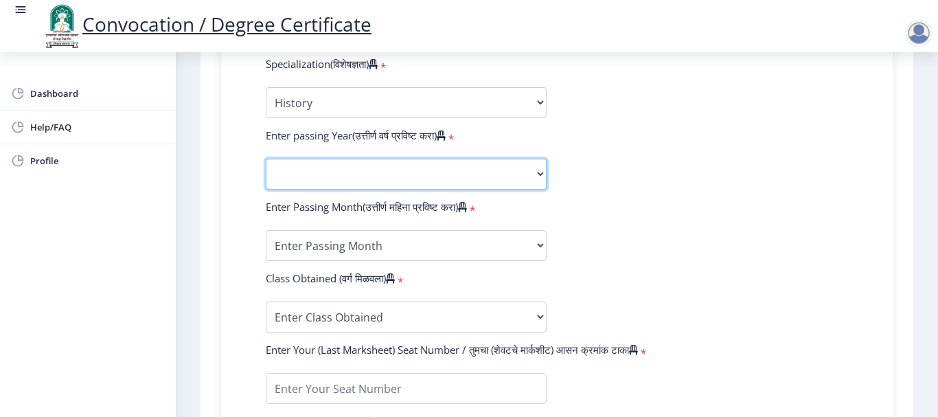
click at [376, 177] on select "2025 2024 2023 2022 2021 2020 2019 2018 2017 2016 2015 2014 2013 2012 2011 2010…" at bounding box center [406, 174] width 281 height 31
click at [314, 174] on select "2025 2024 2023 2022 2021 2020 2019 2018 2017 2016 2015 2014 2013 2012 2011 2010…" at bounding box center [406, 174] width 281 height 31
select select "2018"
click at [266, 159] on select "2025 2024 2023 2022 2021 2020 2019 2018 2017 2016 2015 2014 2013 2012 2011 2010…" at bounding box center [406, 174] width 281 height 31
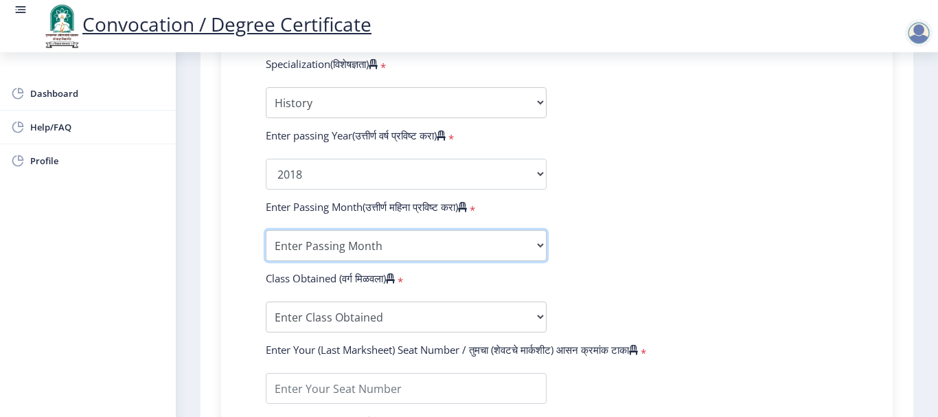
click at [301, 243] on select "Enter Passing Month March April May October November December" at bounding box center [406, 245] width 281 height 31
click at [266, 230] on select "Enter Passing Month March April May October November December" at bounding box center [406, 245] width 281 height 31
click at [389, 238] on select "Enter Passing Month March April May October November December" at bounding box center [406, 245] width 281 height 31
select select "April"
click at [266, 230] on select "Enter Passing Month March April May October November December" at bounding box center [406, 245] width 281 height 31
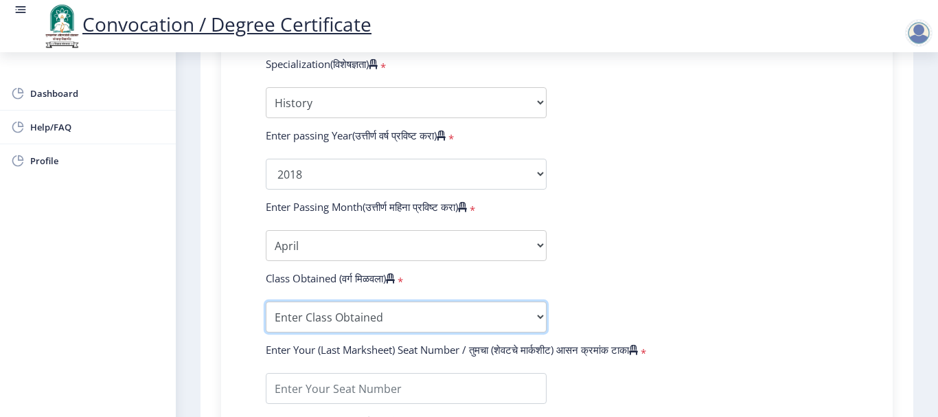
click at [290, 310] on select "Enter Class Obtained FIRST CLASS WITH DISTINCTION FIRST CLASS HIGHER SECOND CLA…" at bounding box center [406, 316] width 281 height 31
click at [266, 301] on select "Enter Class Obtained FIRST CLASS WITH DISTINCTION FIRST CLASS HIGHER SECOND CLA…" at bounding box center [406, 316] width 281 height 31
click at [291, 316] on select "Enter Class Obtained FIRST CLASS WITH DISTINCTION FIRST CLASS HIGHER SECOND CLA…" at bounding box center [406, 316] width 281 height 31
select select "Grade B"
click at [266, 301] on select "Enter Class Obtained FIRST CLASS WITH DISTINCTION FIRST CLASS HIGHER SECOND CLA…" at bounding box center [406, 316] width 281 height 31
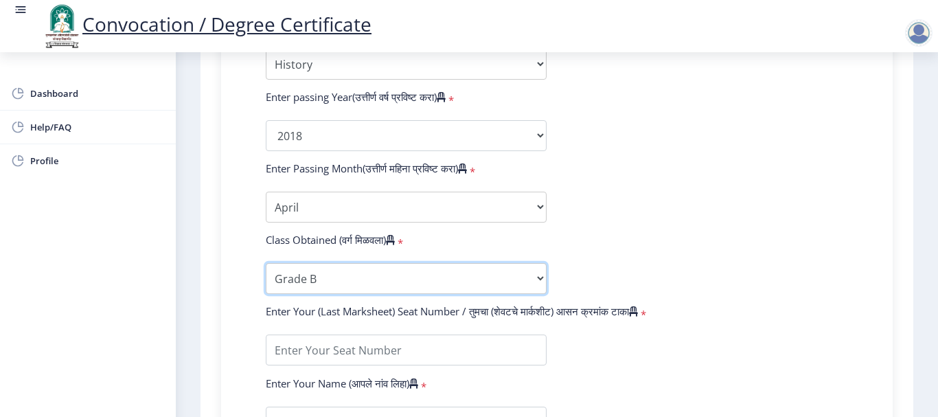
scroll to position [824, 0]
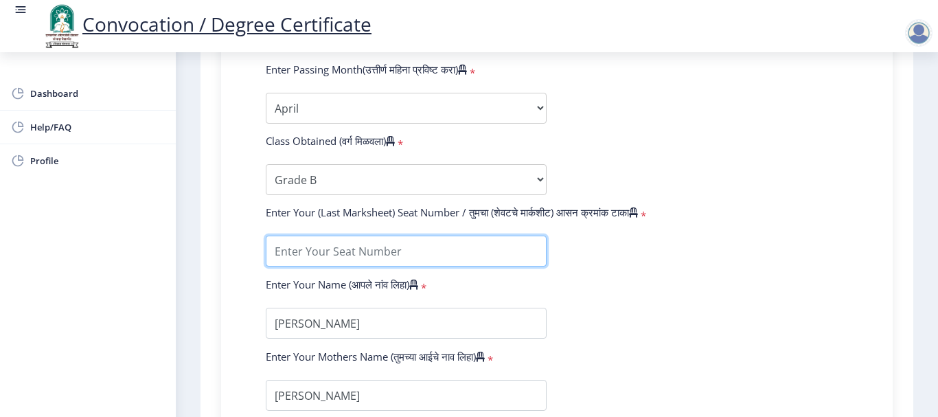
click at [312, 249] on input "textarea" at bounding box center [406, 250] width 281 height 31
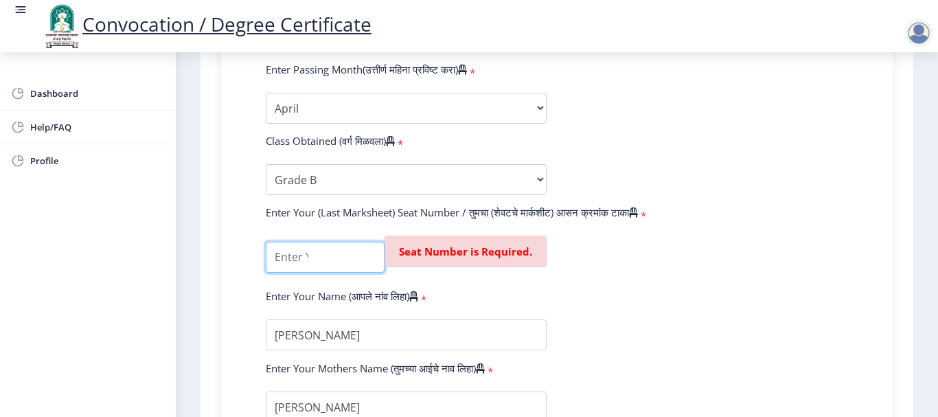
click at [312, 254] on input "textarea" at bounding box center [325, 257] width 119 height 31
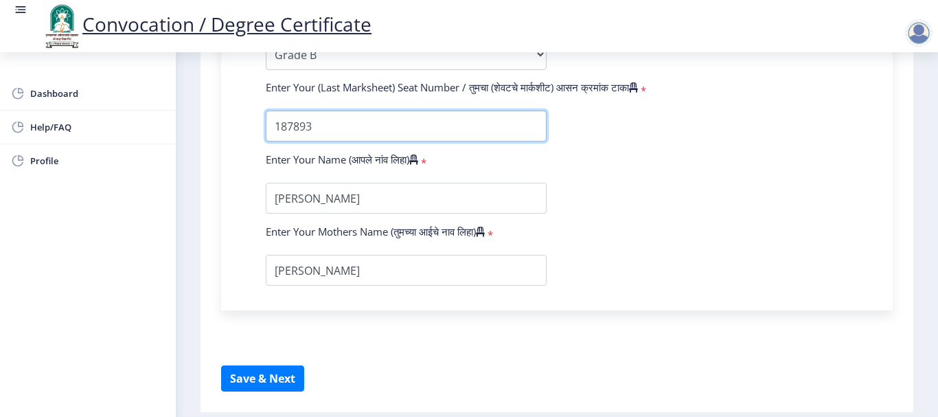
scroll to position [961, 0]
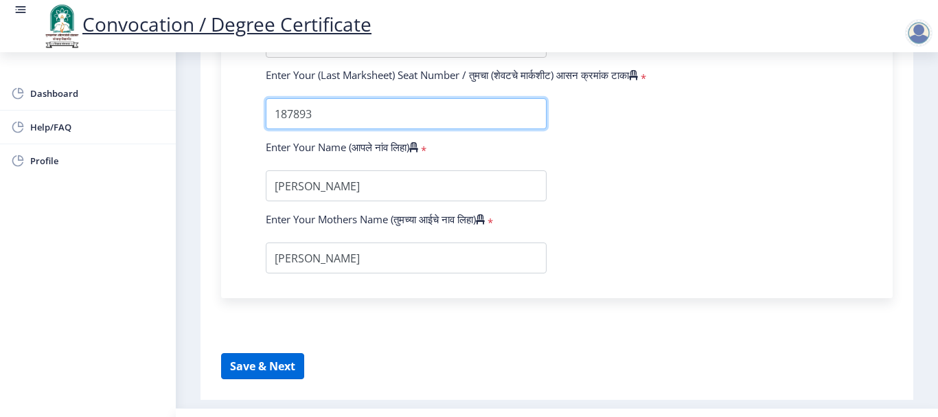
type input "187893"
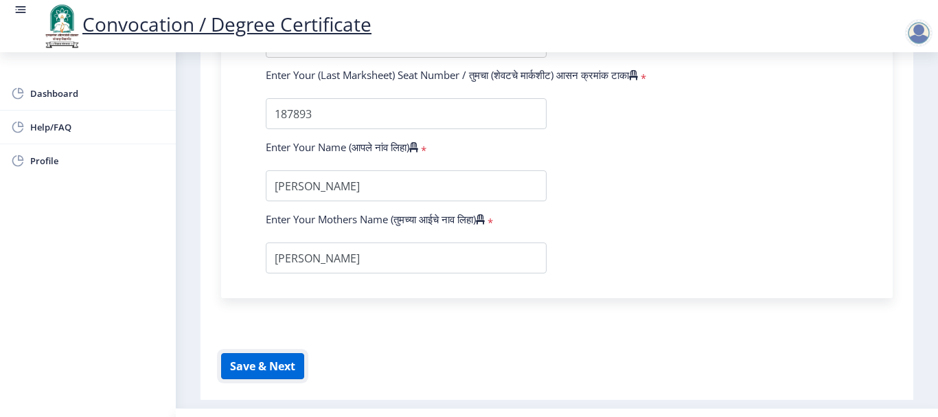
click at [256, 360] on button "Save & Next" at bounding box center [262, 366] width 83 height 26
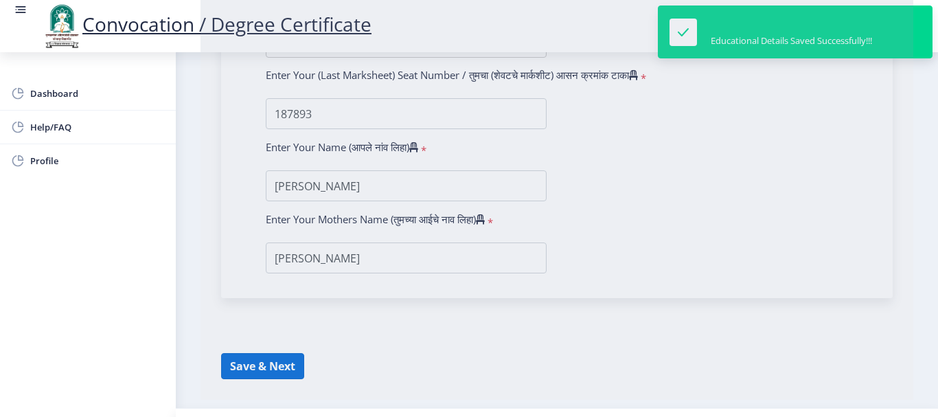
select select
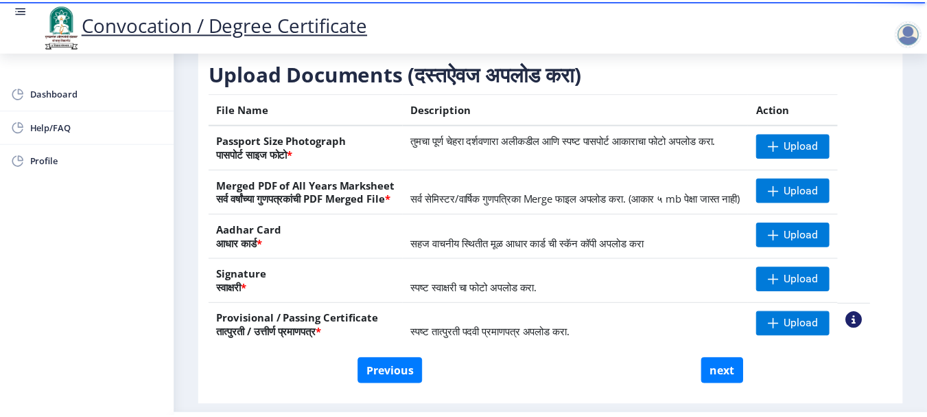
scroll to position [275, 0]
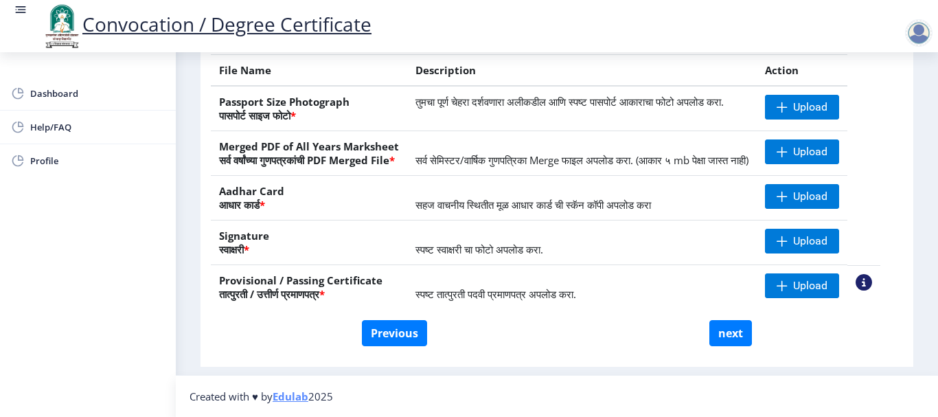
click at [872, 283] on nb-action at bounding box center [863, 282] width 16 height 16
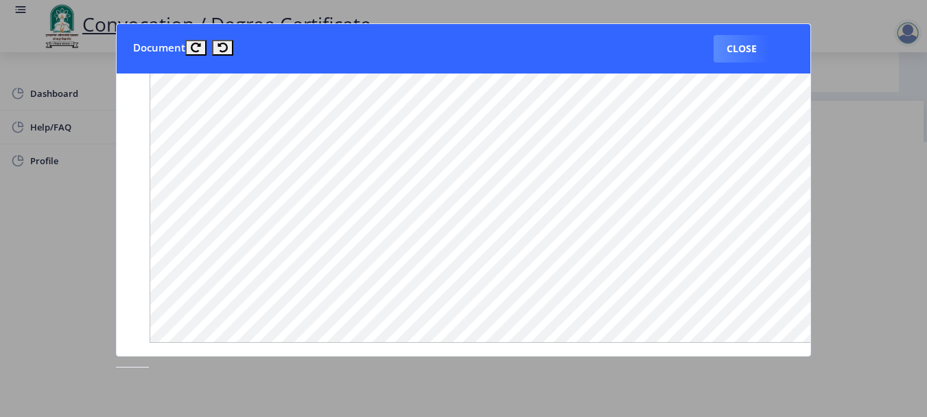
scroll to position [695, 0]
click at [733, 45] on button "Close" at bounding box center [742, 48] width 56 height 27
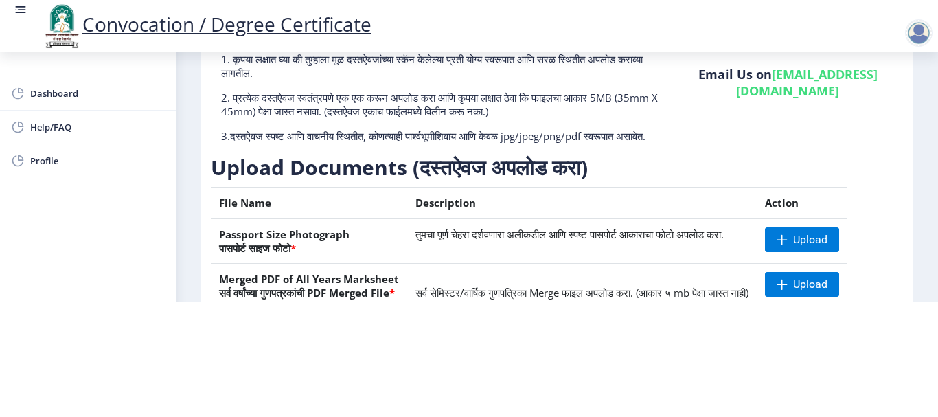
scroll to position [71, 0]
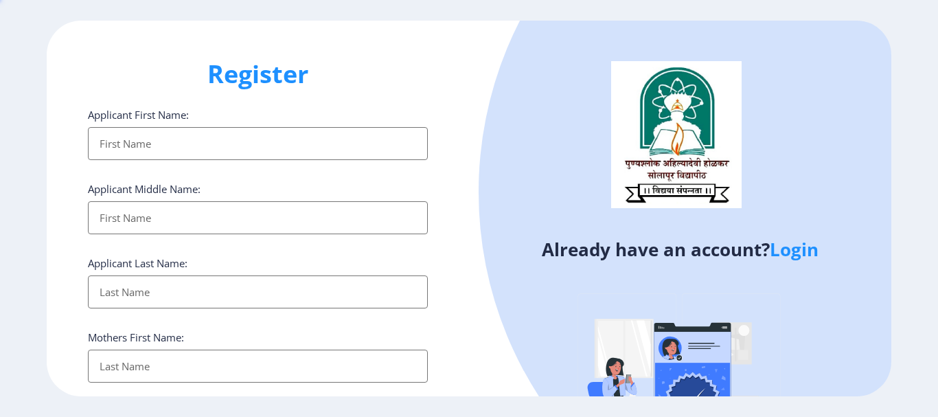
select select
